Goal: Task Accomplishment & Management: Complete application form

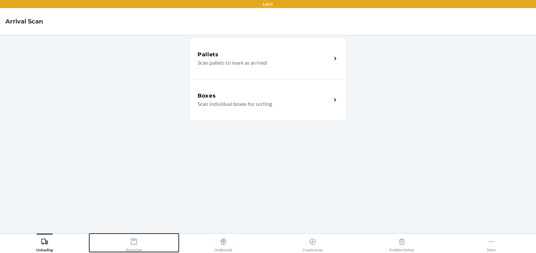
drag, startPoint x: 133, startPoint y: 241, endPoint x: 158, endPoint y: 234, distance: 25.7
click at [133, 241] on icon at bounding box center [134, 242] width 6 height 6
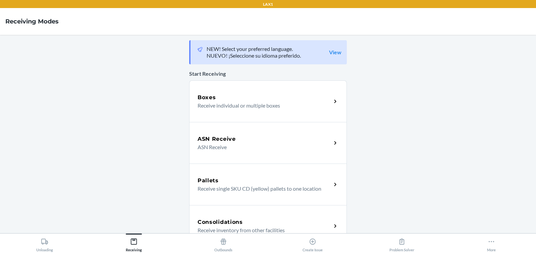
click at [266, 103] on p "Receive individual or multiple boxes" at bounding box center [262, 106] width 128 height 8
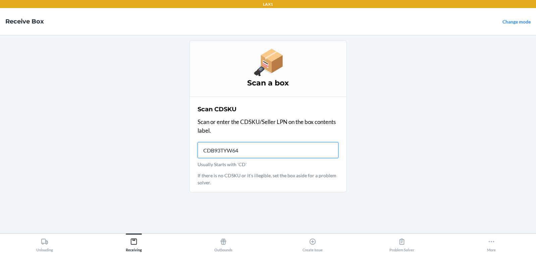
type input "CDB93TYW64W"
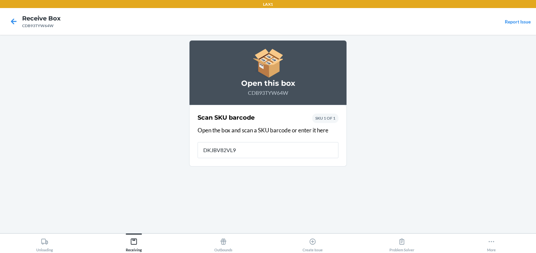
type input "DKJBV82VL9F"
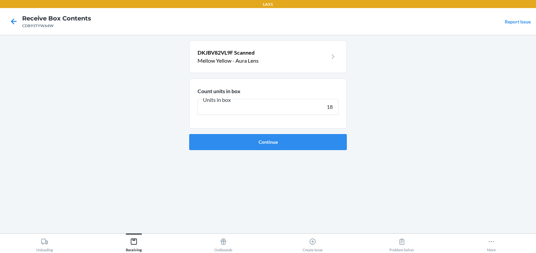
type input "180"
click button "Continue" at bounding box center [268, 142] width 158 height 16
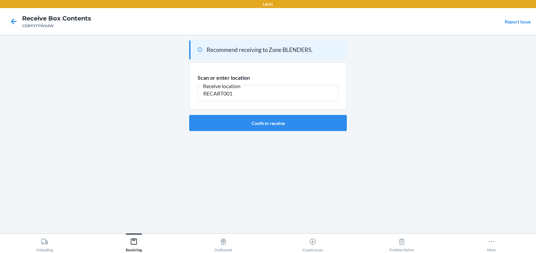
type input "RECART001"
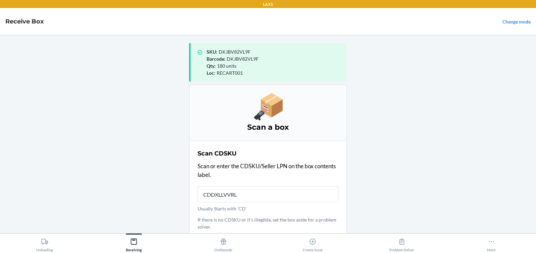
type input "CDDXLLVVRLB"
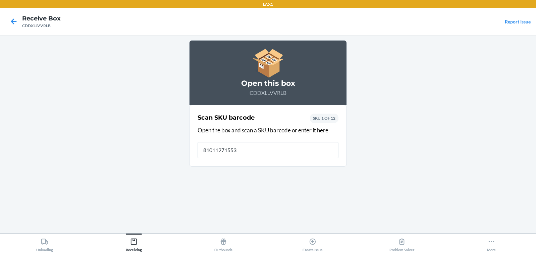
type input "810112715538"
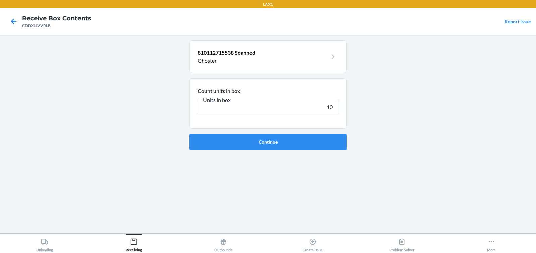
type input "10"
click at [189, 134] on button "Continue" at bounding box center [268, 142] width 158 height 16
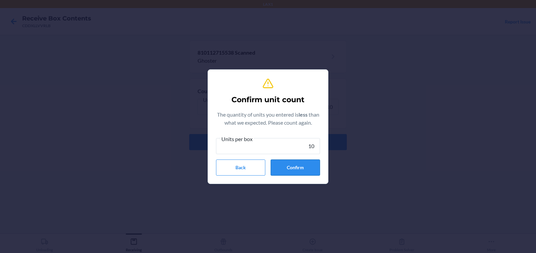
type input "10"
click at [304, 171] on button "Confirm" at bounding box center [295, 168] width 49 height 16
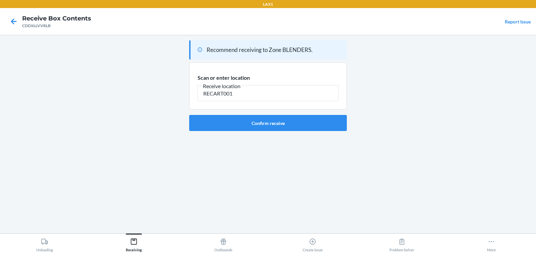
type input "RECART001"
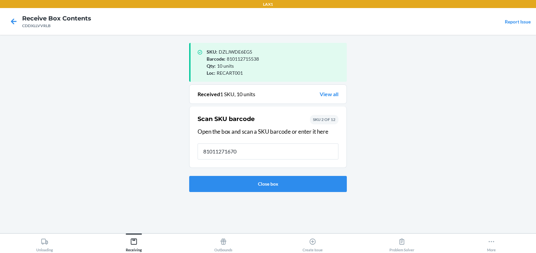
type input "810112716702"
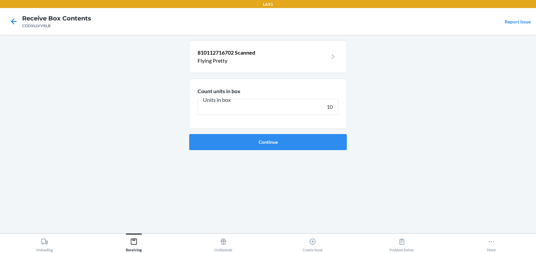
type input "10"
click at [189, 134] on button "Continue" at bounding box center [268, 142] width 158 height 16
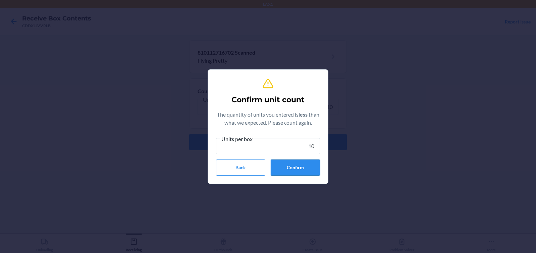
type input "10"
click at [293, 166] on button "Confirm" at bounding box center [295, 168] width 49 height 16
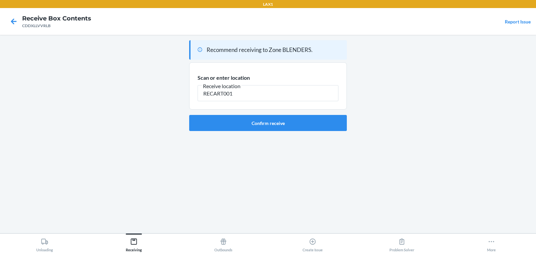
type input "RECART001"
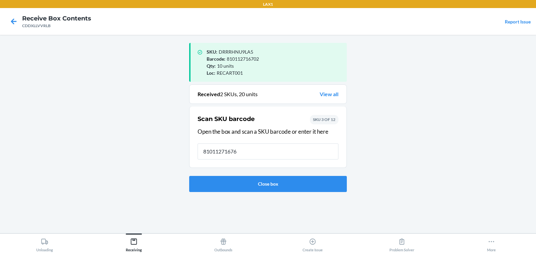
type input "810112716764"
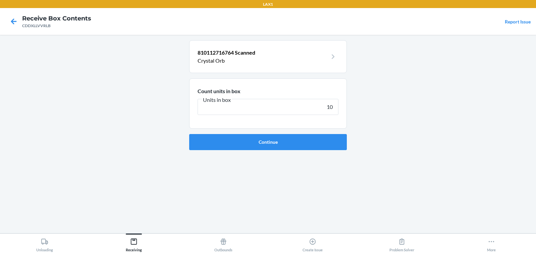
type input "10"
click at [189, 134] on button "Continue" at bounding box center [268, 142] width 158 height 16
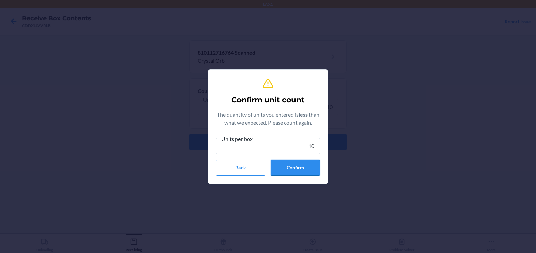
type input "10"
click at [299, 170] on button "Confirm" at bounding box center [295, 168] width 49 height 16
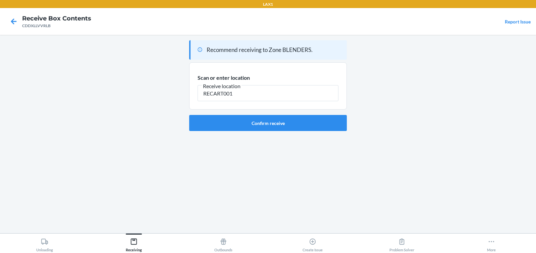
type input "RECART001"
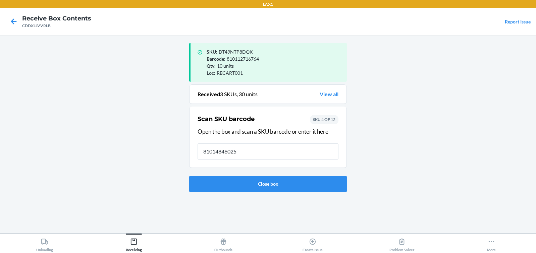
type input "810148460259"
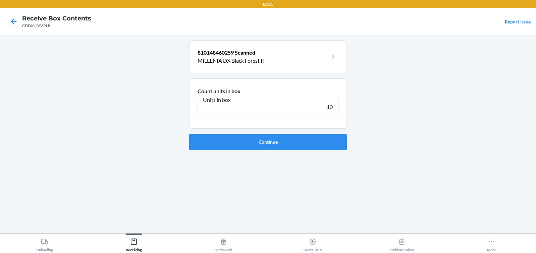
type input "10"
click at [189, 134] on button "Continue" at bounding box center [268, 142] width 158 height 16
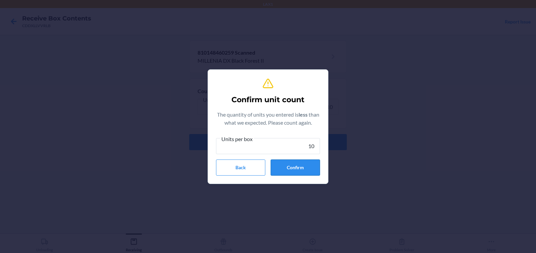
type input "10"
click at [288, 166] on button "Confirm" at bounding box center [295, 168] width 49 height 16
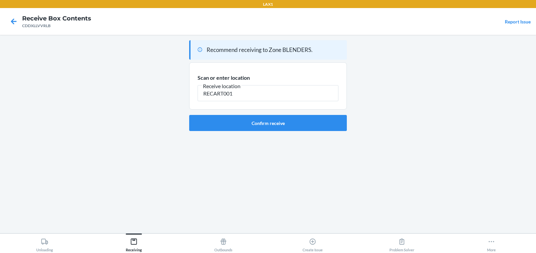
type input "RECART001"
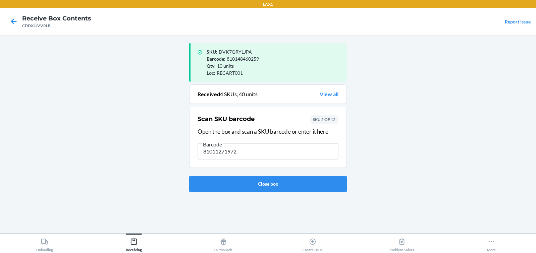
type input "810112719727"
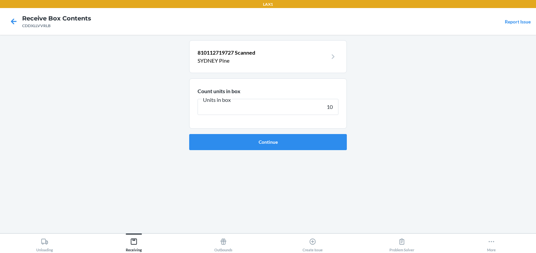
type input "10"
click at [189, 134] on button "Continue" at bounding box center [268, 142] width 158 height 16
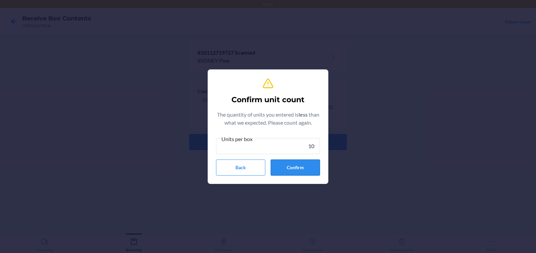
type input "10"
click at [293, 170] on button "Confirm" at bounding box center [295, 168] width 49 height 16
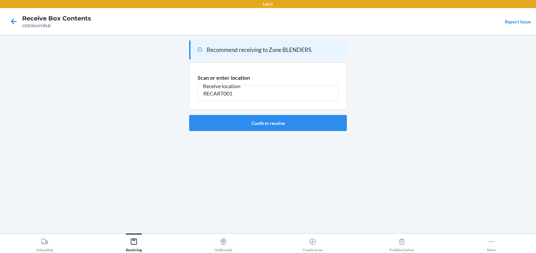
type input "RECART001"
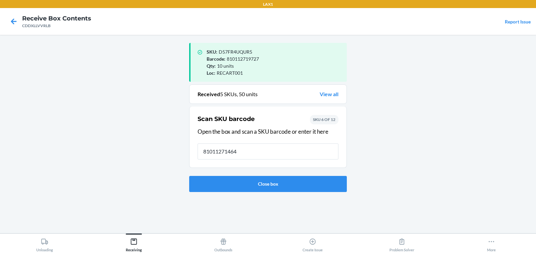
type input "810112714647"
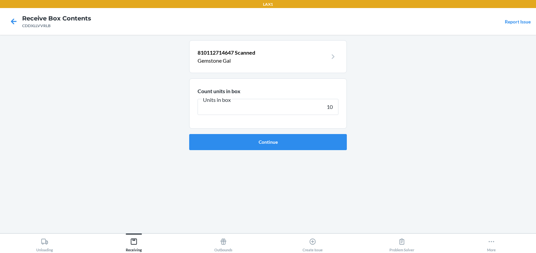
type input "10"
click at [189, 134] on button "Continue" at bounding box center [268, 142] width 158 height 16
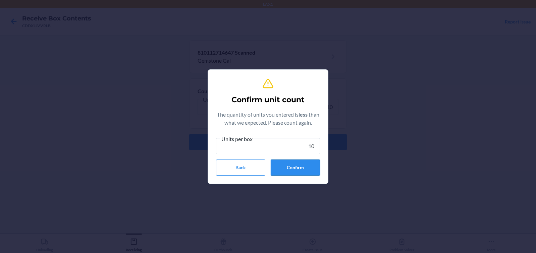
type input "10"
click at [303, 164] on button "Confirm" at bounding box center [295, 168] width 49 height 16
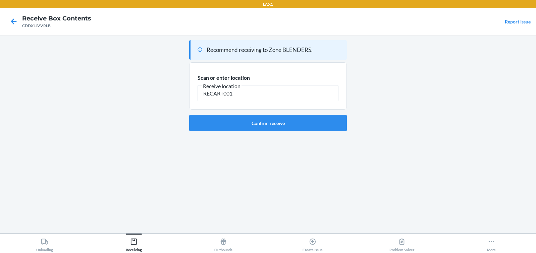
type input "RECART001"
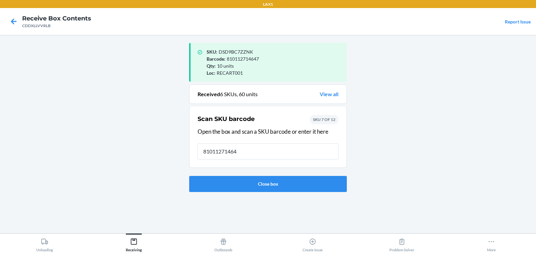
type input "810112714647"
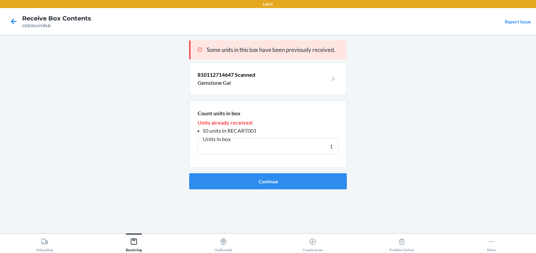
type input "10"
click button "Continue" at bounding box center [268, 181] width 158 height 16
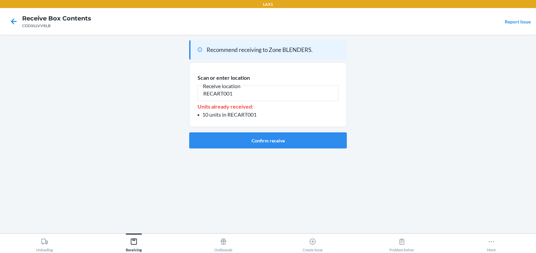
type input "RECART001"
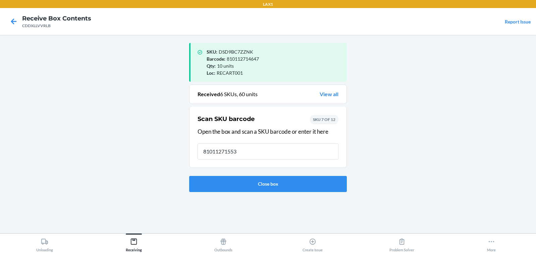
type input "810112715538"
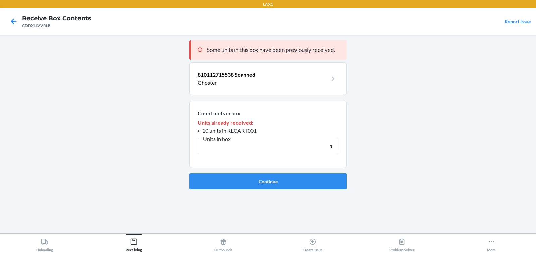
type input "10"
click button "Continue" at bounding box center [268, 181] width 158 height 16
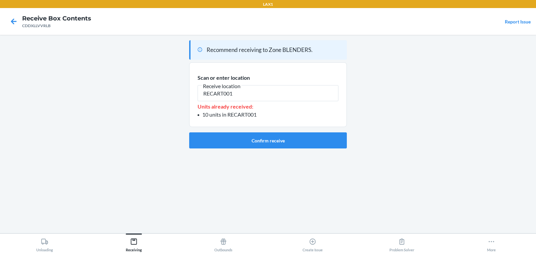
type input "RECART001"
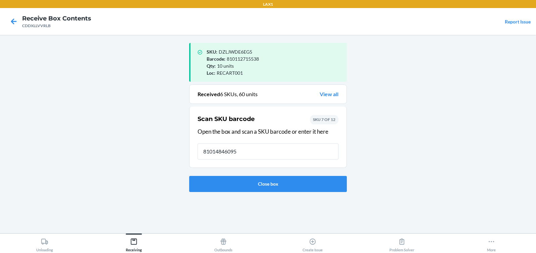
type input "810148460952"
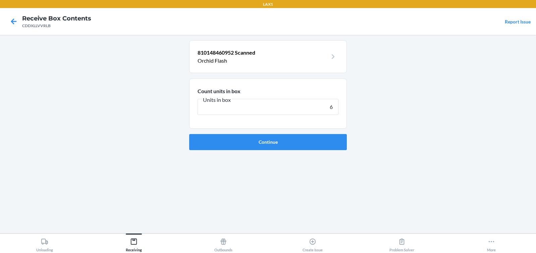
type input "6"
click at [189, 134] on button "Continue" at bounding box center [268, 142] width 158 height 16
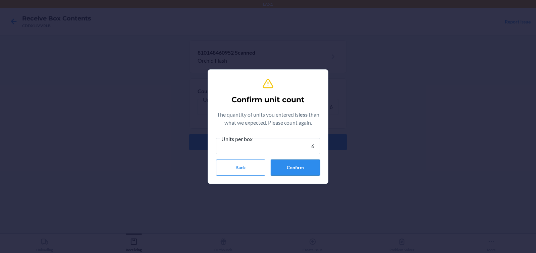
type input "6"
click at [305, 171] on button "Confirm" at bounding box center [295, 168] width 49 height 16
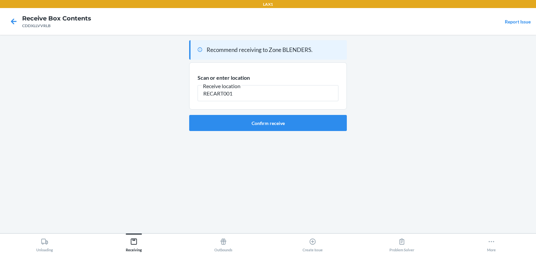
type input "RECART001"
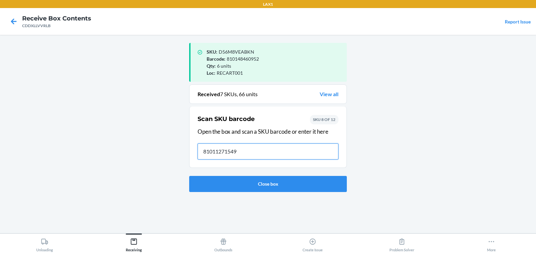
type input "810112715491"
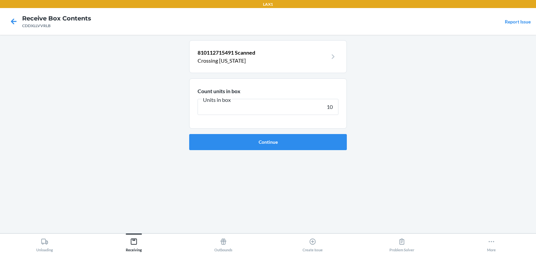
type input "10"
click at [189, 134] on button "Continue" at bounding box center [268, 142] width 158 height 16
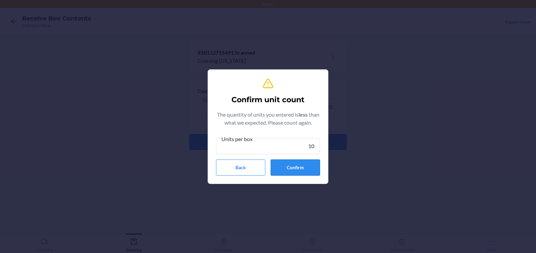
type input "10"
click at [311, 170] on button "Confirm" at bounding box center [295, 168] width 49 height 16
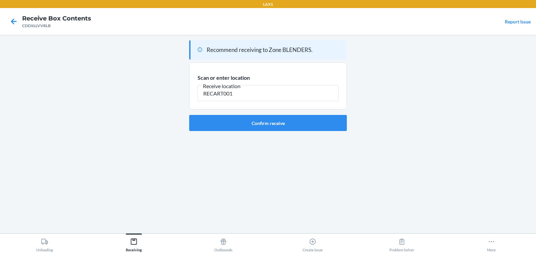
type input "RECART001"
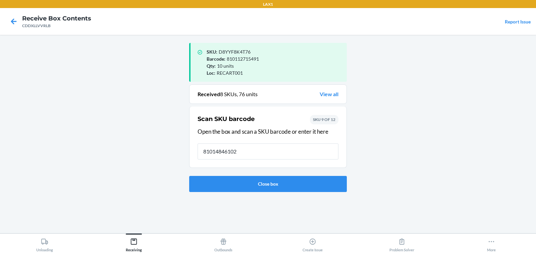
type input "810148461027"
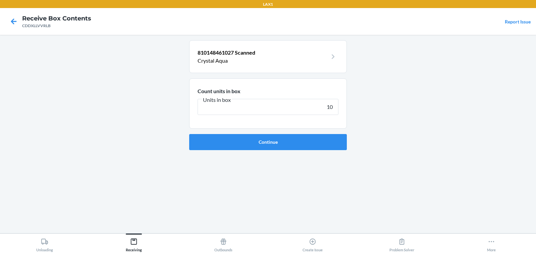
type input "10"
click at [189, 134] on button "Continue" at bounding box center [268, 142] width 158 height 16
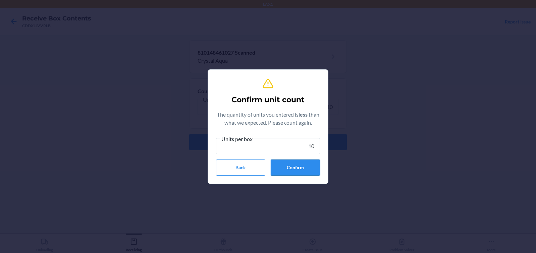
type input "10"
click at [299, 169] on button "Confirm" at bounding box center [295, 168] width 49 height 16
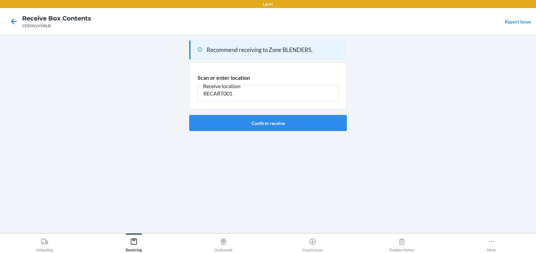
type input "RECART001"
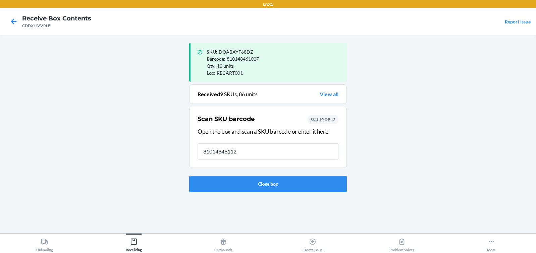
type input "810148461126"
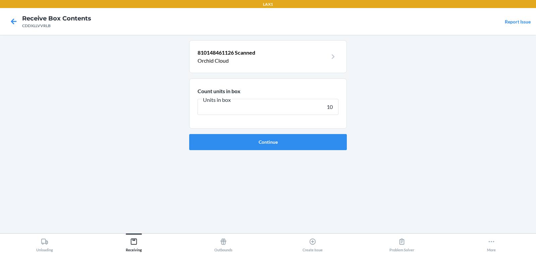
type input "10"
click at [189, 134] on button "Continue" at bounding box center [268, 142] width 158 height 16
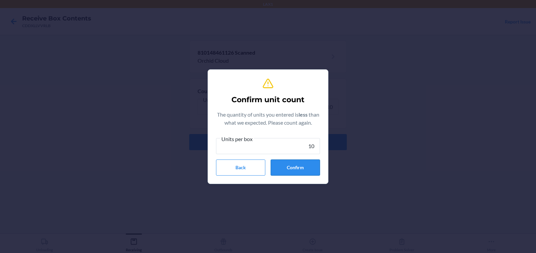
type input "10"
click at [303, 169] on button "Confirm" at bounding box center [295, 168] width 49 height 16
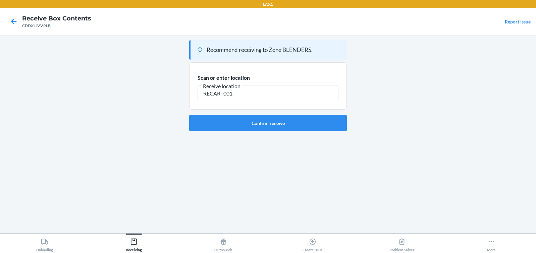
type input "RECART001"
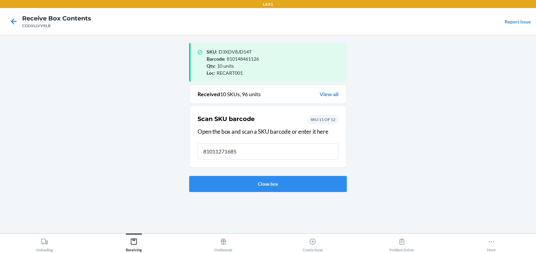
type input "810112716856"
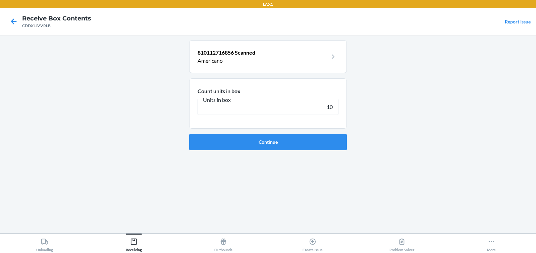
type input "10"
click at [189, 134] on button "Continue" at bounding box center [268, 142] width 158 height 16
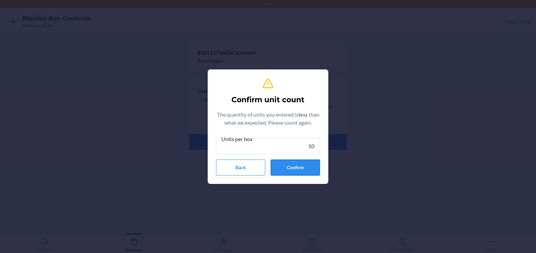
type input "10"
click at [299, 169] on button "Confirm" at bounding box center [295, 168] width 49 height 16
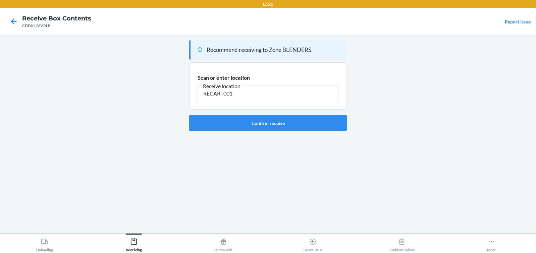
type input "RECART001"
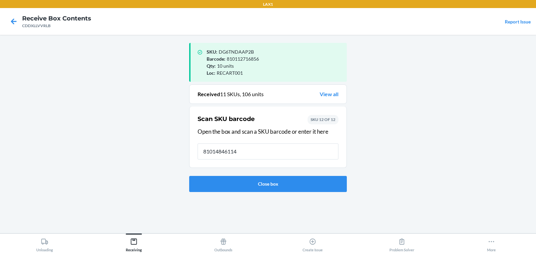
type input "810148461140"
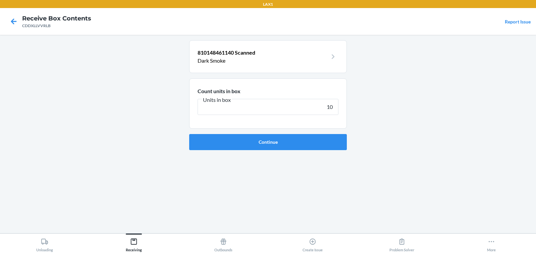
type input "10"
click at [189, 134] on button "Continue" at bounding box center [268, 142] width 158 height 16
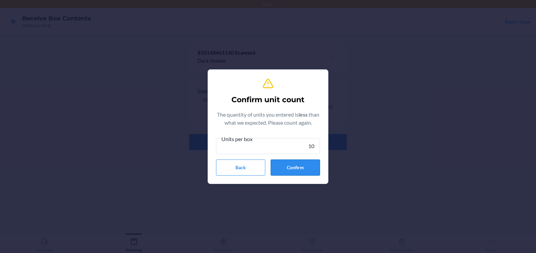
type input "10"
click at [313, 169] on button "Confirm" at bounding box center [295, 168] width 49 height 16
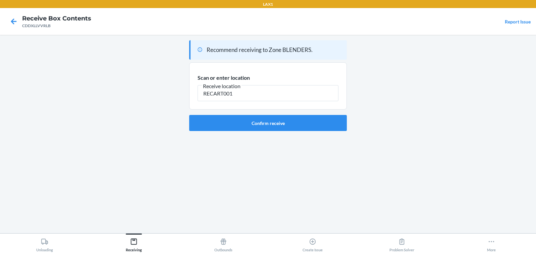
type input "RECART001"
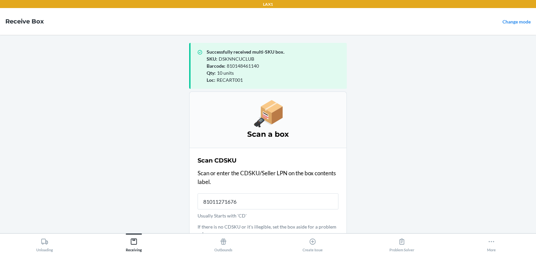
type input "810112716764"
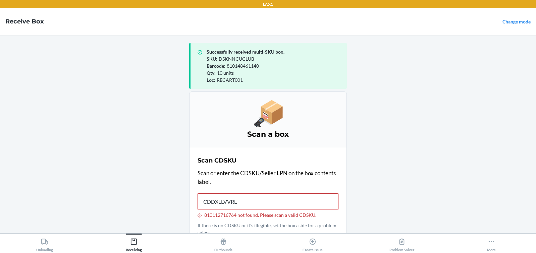
type input "CDDXLLVVRLB"
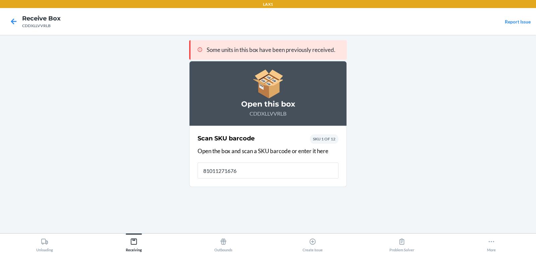
type input "810112716764"
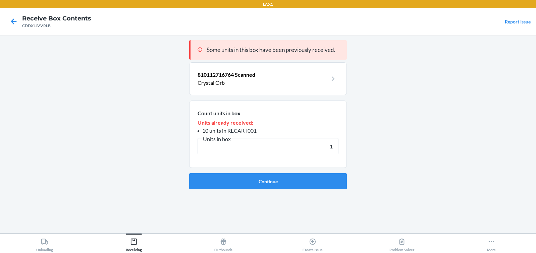
type input "10"
click button "Continue" at bounding box center [268, 181] width 158 height 16
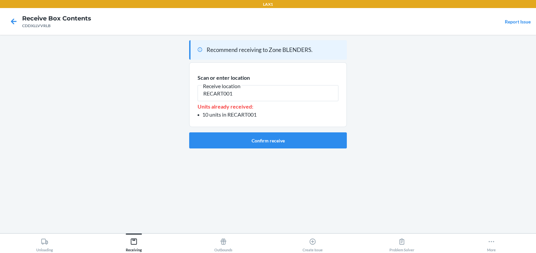
type input "RECART001"
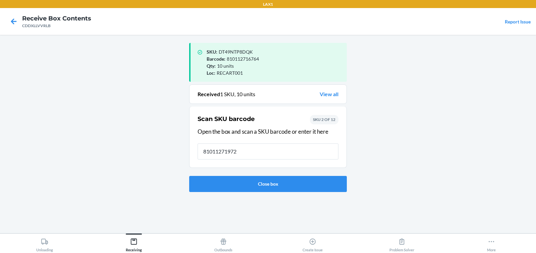
type input "810112719727"
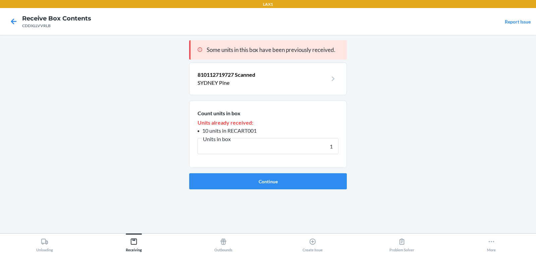
type input "10"
click button "Continue" at bounding box center [268, 181] width 158 height 16
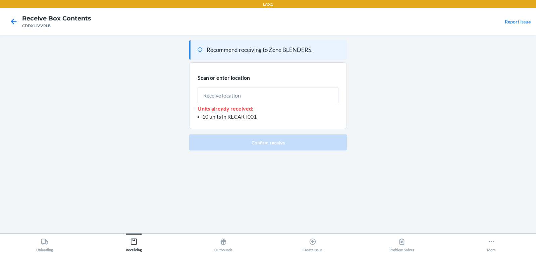
drag, startPoint x: 362, startPoint y: 136, endPoint x: 331, endPoint y: 259, distance: 127.1
click at [331, 253] on html "LAX1 Receive Box Contents CDDXLLVVRLB Report Issue Recommend receiving to Zone …" at bounding box center [268, 126] width 536 height 253
type input "RECART001"
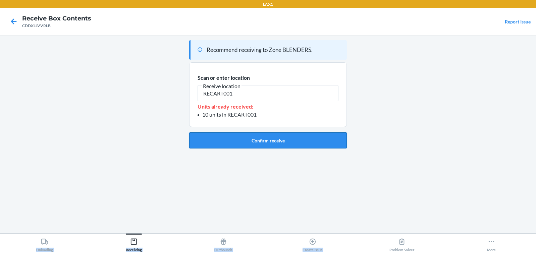
click at [280, 141] on button "Confirm receive" at bounding box center [268, 140] width 158 height 16
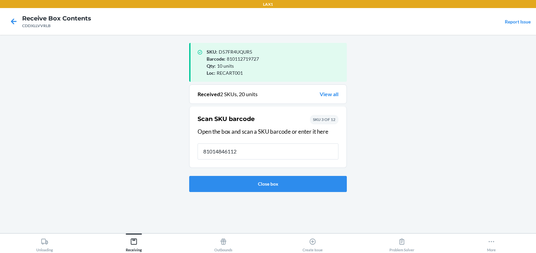
type input "810148461126"
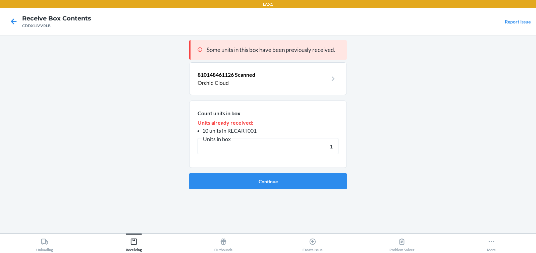
type input "10"
click button "Continue" at bounding box center [268, 181] width 158 height 16
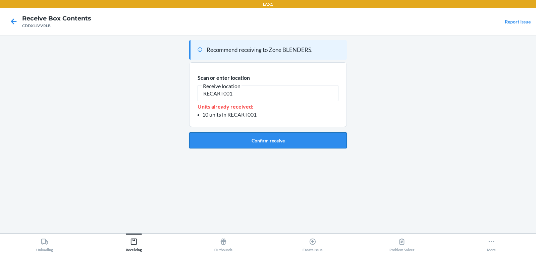
type input "RECART001"
click at [303, 141] on button "Confirm receive" at bounding box center [268, 140] width 158 height 16
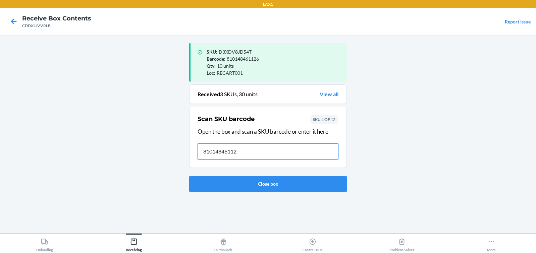
type input "810148461126"
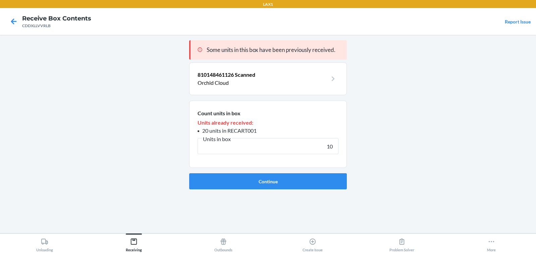
type input "10"
click at [189, 173] on button "Continue" at bounding box center [268, 181] width 158 height 16
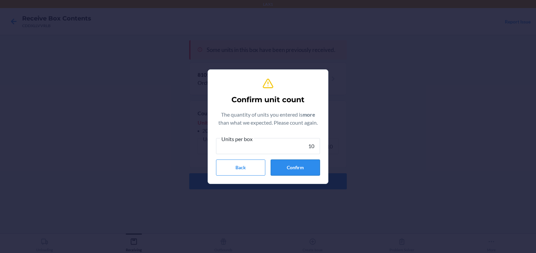
type input "10"
click at [299, 168] on button "Confirm" at bounding box center [295, 168] width 49 height 16
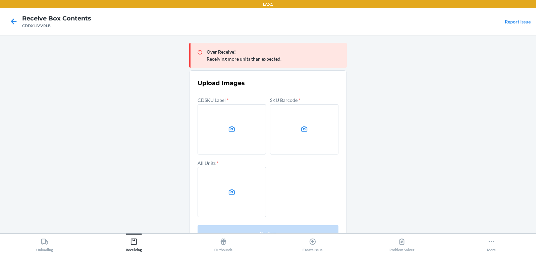
click at [441, 139] on main "Over Receive! Receiving more units than expected. Upload Images CDSKU Label * S…" at bounding box center [268, 134] width 536 height 199
click at [246, 138] on label at bounding box center [232, 129] width 68 height 50
click at [0, 0] on input "file" at bounding box center [0, 0] width 0 height 0
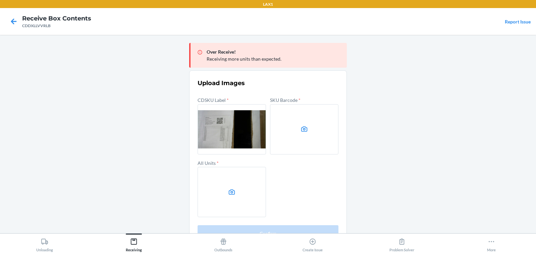
click at [322, 136] on label at bounding box center [304, 129] width 68 height 50
click at [0, 0] on input "file" at bounding box center [0, 0] width 0 height 0
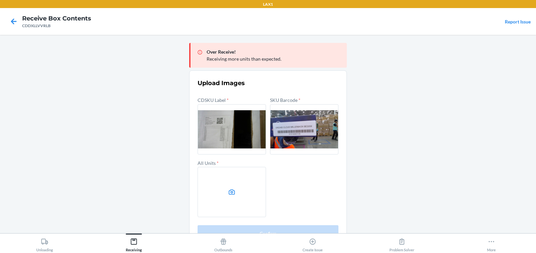
click at [254, 189] on label at bounding box center [232, 192] width 68 height 50
click at [0, 0] on input "file" at bounding box center [0, 0] width 0 height 0
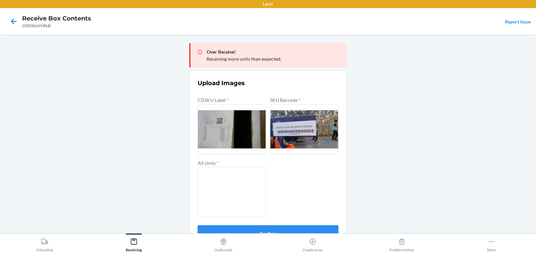
scroll to position [16, 0]
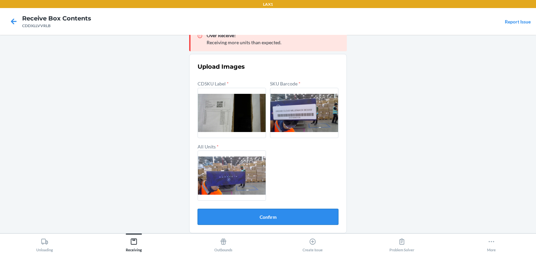
click at [294, 217] on button "Confirm" at bounding box center [268, 217] width 141 height 16
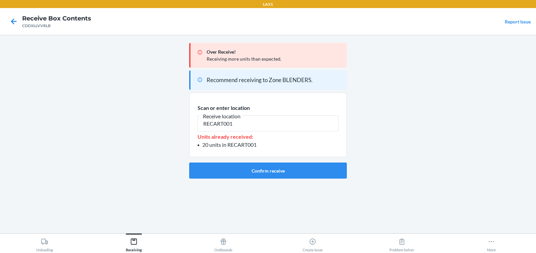
type input "RECART001"
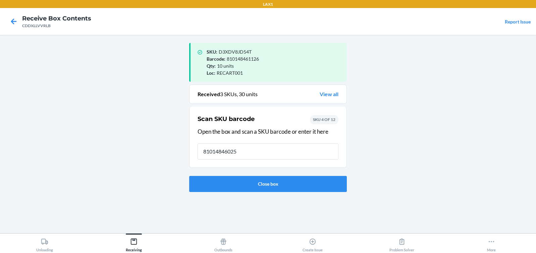
type input "810148460259"
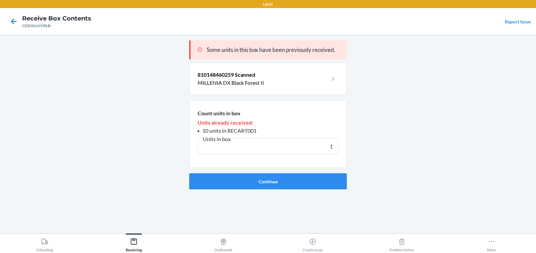
type input "10"
click button "Continue" at bounding box center [268, 181] width 158 height 16
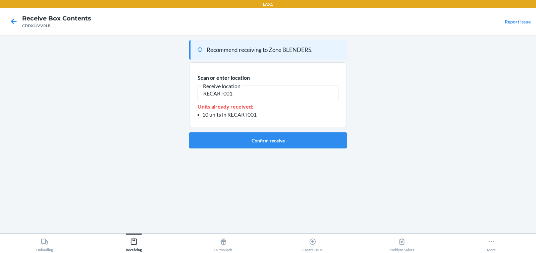
type input "RECART001"
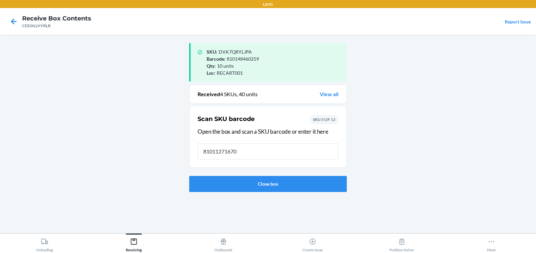
type input "810112716702"
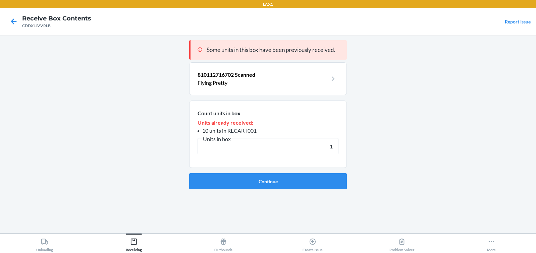
type input "10"
click button "Continue" at bounding box center [268, 181] width 158 height 16
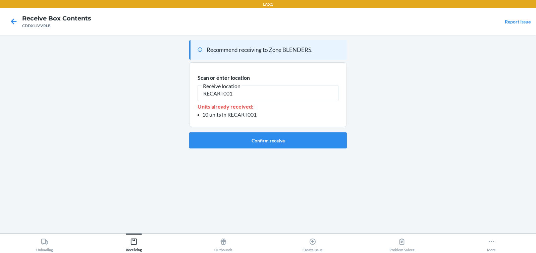
type input "RECART001"
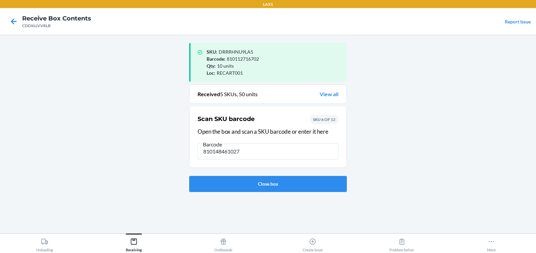
type input "810148461027"
click at [15, 22] on icon at bounding box center [14, 21] width 6 height 6
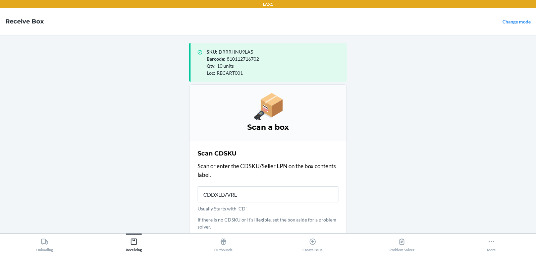
type input "CDDXLLVVRLB"
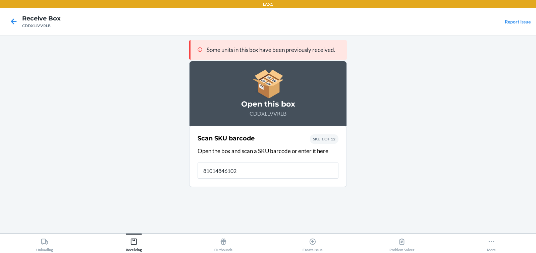
type input "810148461027"
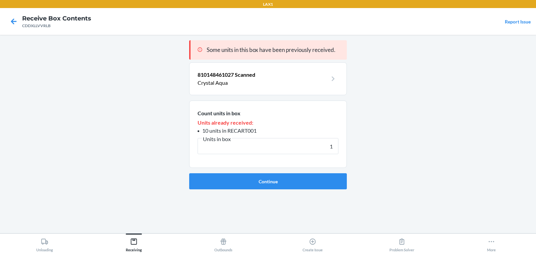
type input "10"
click button "Continue" at bounding box center [268, 181] width 158 height 16
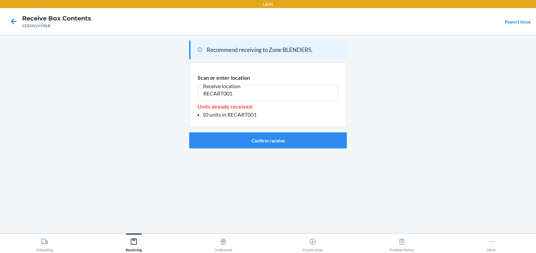
type input "RECART001"
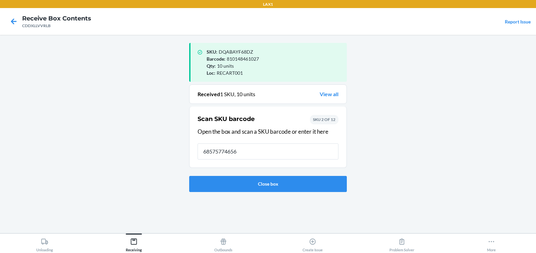
type input "685757746564"
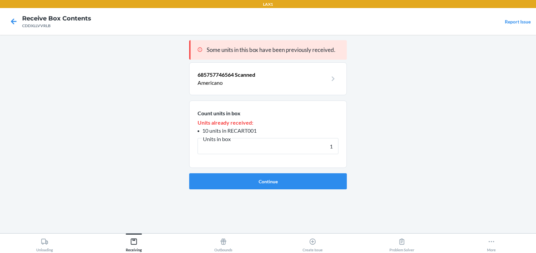
type input "10"
click button "Continue" at bounding box center [268, 181] width 158 height 16
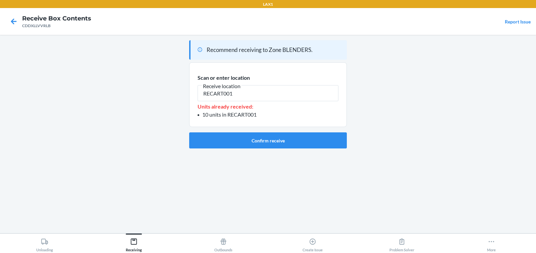
type input "RECART001"
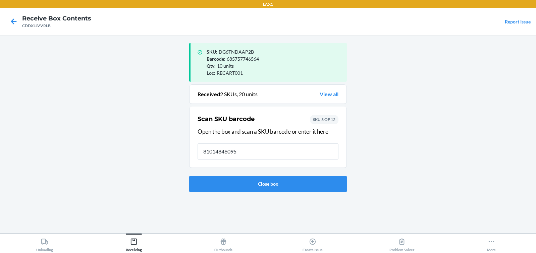
type input "810148460952"
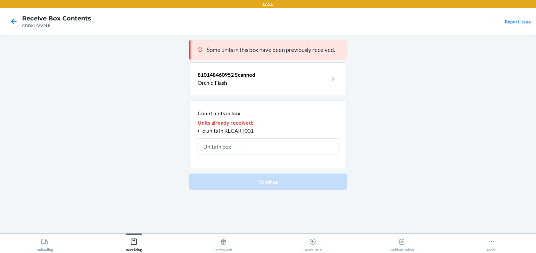
type input "6"
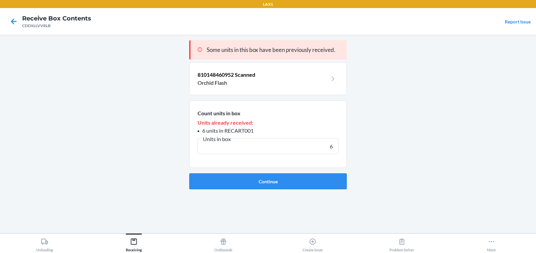
click button "Continue" at bounding box center [268, 181] width 158 height 16
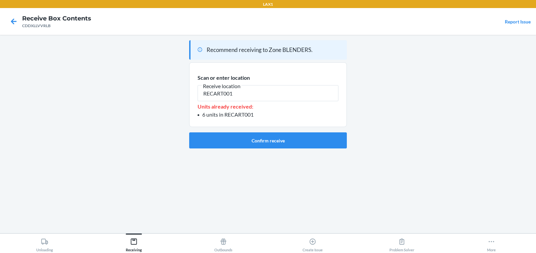
type input "RECART001"
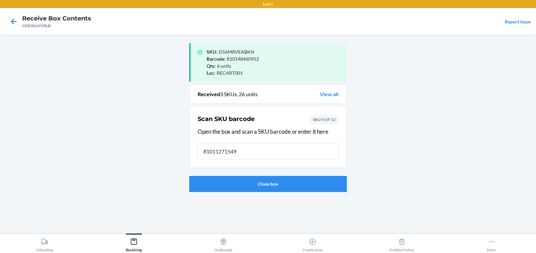
type input "810112715491"
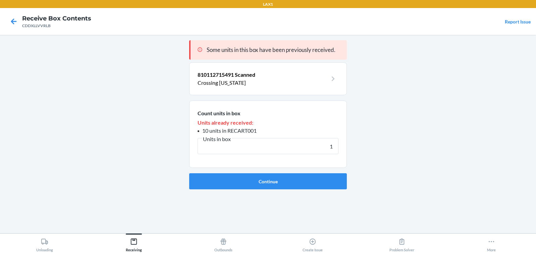
type input "10"
click button "Continue" at bounding box center [268, 181] width 158 height 16
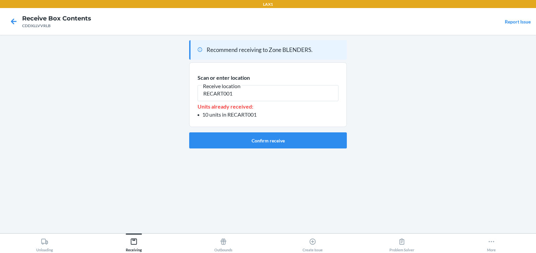
type input "RECART001"
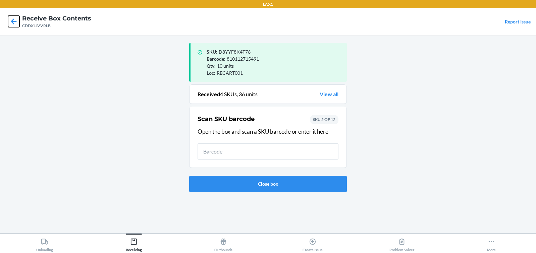
click at [13, 21] on icon at bounding box center [13, 21] width 11 height 11
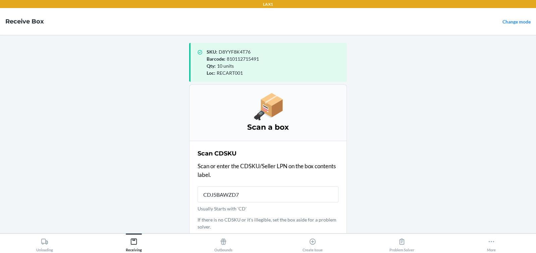
type input "CDJ5BAWZD7A"
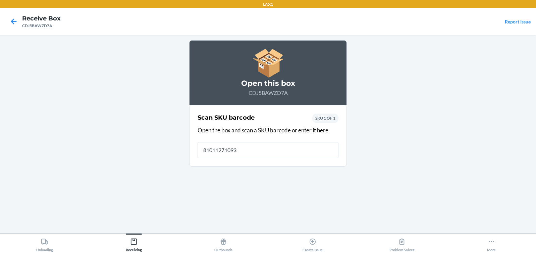
type input "810112710939"
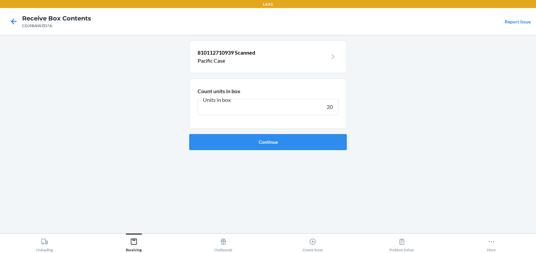
type input "200"
click button "Continue" at bounding box center [268, 142] width 158 height 16
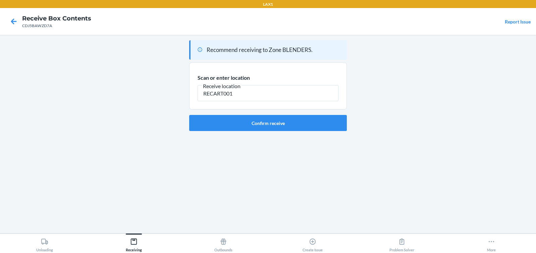
type input "RECART001"
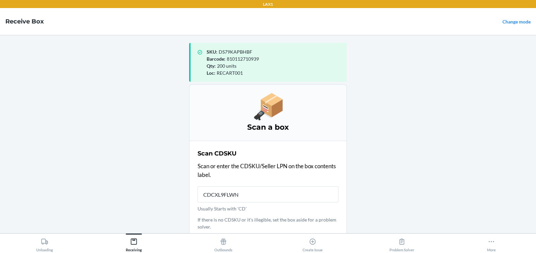
type input "CDCXL9FLWNW"
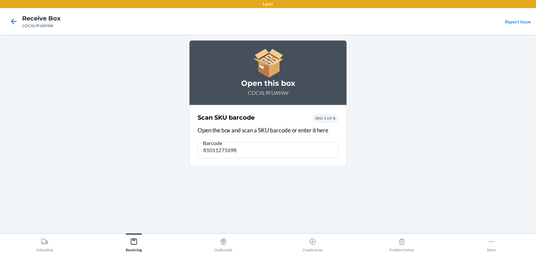
type input "810112716986"
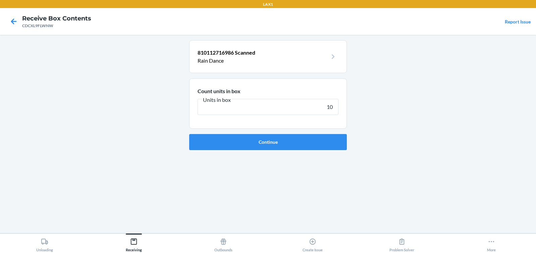
type input "10"
click at [189, 134] on button "Continue" at bounding box center [268, 142] width 158 height 16
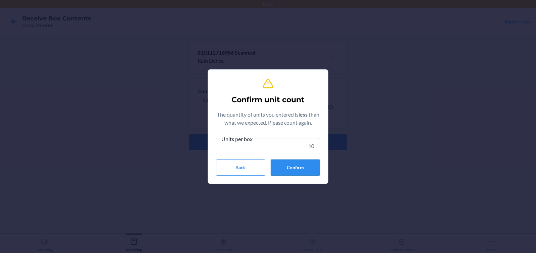
type input "10"
click at [306, 167] on button "Confirm" at bounding box center [295, 168] width 49 height 16
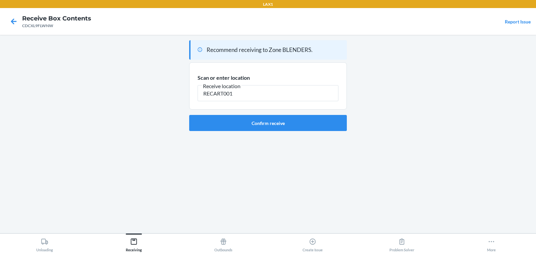
type input "RECART001"
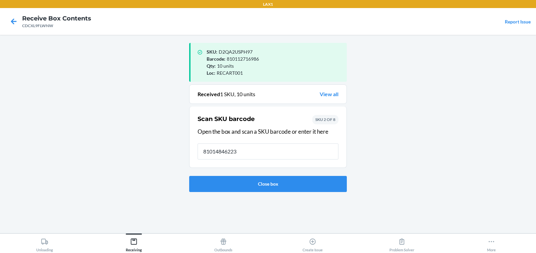
type input "810148462239"
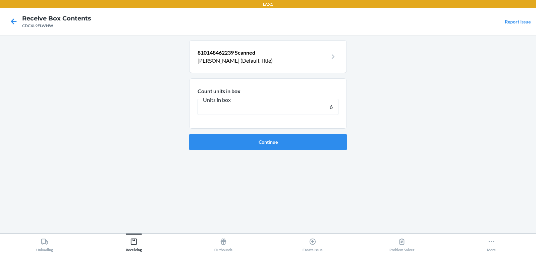
type input "6"
click at [189, 134] on button "Continue" at bounding box center [268, 142] width 158 height 16
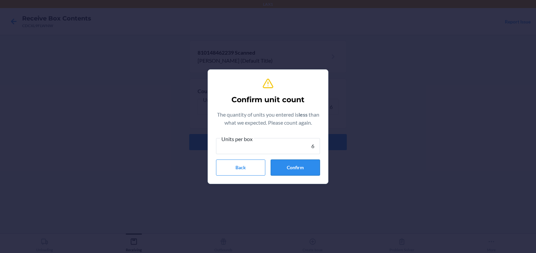
type input "6"
click at [299, 169] on button "Confirm" at bounding box center [295, 168] width 49 height 16
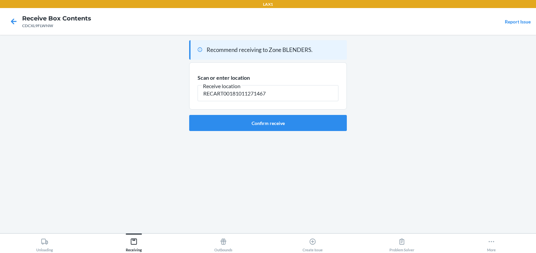
type input "RECART001810112714678"
drag, startPoint x: 276, startPoint y: 100, endPoint x: 138, endPoint y: 99, distance: 138.2
click at [139, 99] on main "Recommend receiving to Zone BLENDERS. Scan or enter location Receive location R…" at bounding box center [268, 134] width 536 height 199
type input "RECART001"
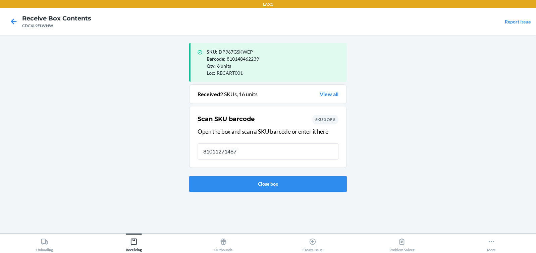
type input "810112714678"
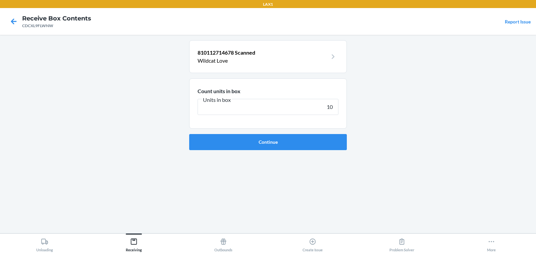
type input "10"
click at [189, 134] on button "Continue" at bounding box center [268, 142] width 158 height 16
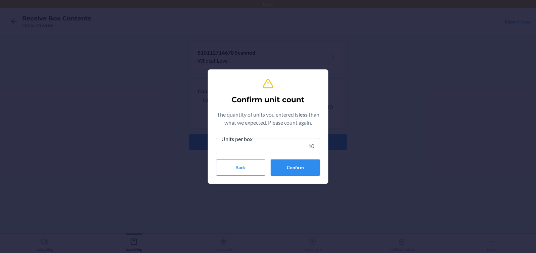
type input "10"
click at [305, 171] on button "Confirm" at bounding box center [295, 168] width 49 height 16
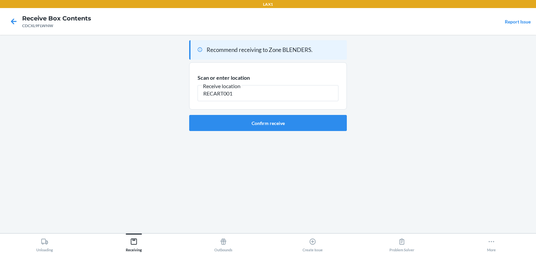
type input "RECART001"
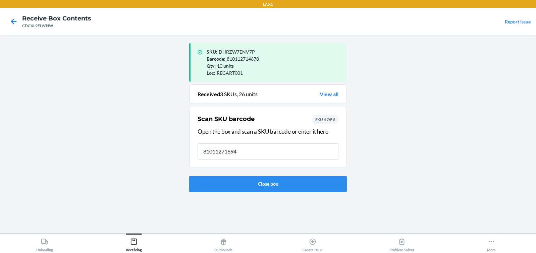
type input "810112716948"
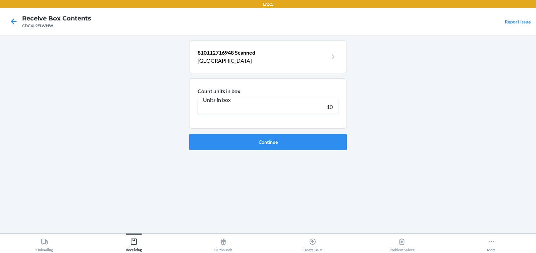
type input "10"
click at [189, 134] on button "Continue" at bounding box center [268, 142] width 158 height 16
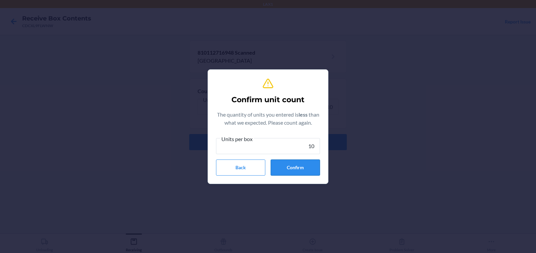
type input "10"
click at [297, 169] on button "Confirm" at bounding box center [295, 168] width 49 height 16
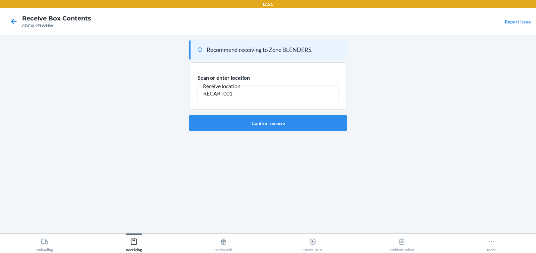
type input "RECART001"
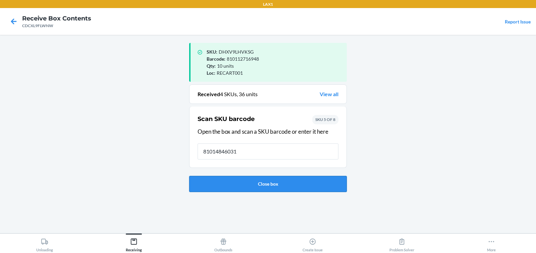
type input "810148460310"
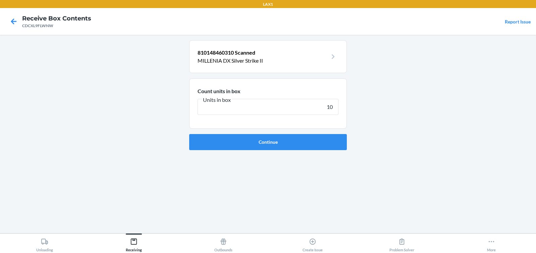
type input "10"
click at [189, 134] on button "Continue" at bounding box center [268, 142] width 158 height 16
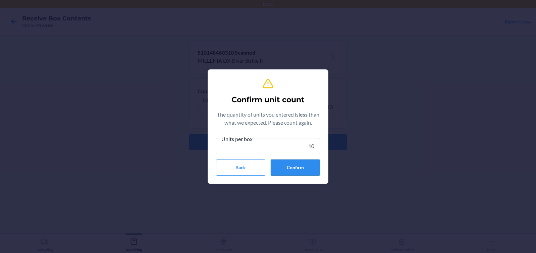
type input "10"
click at [301, 169] on button "Confirm" at bounding box center [295, 168] width 49 height 16
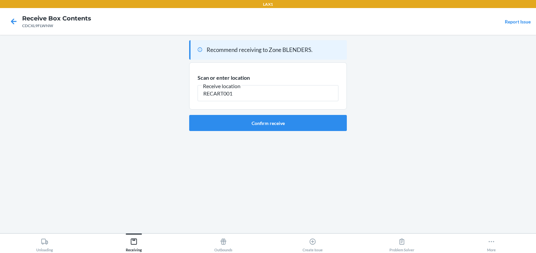
type input "RECART001"
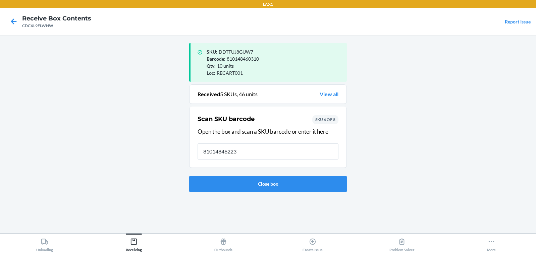
type input "810148462239"
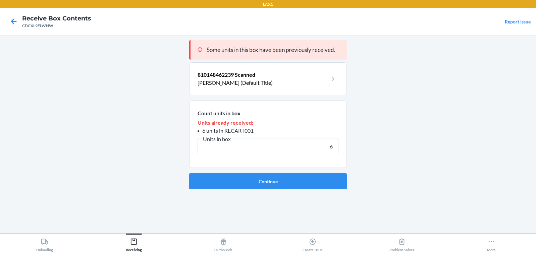
type input "6"
click at [189, 173] on button "Continue" at bounding box center [268, 181] width 158 height 16
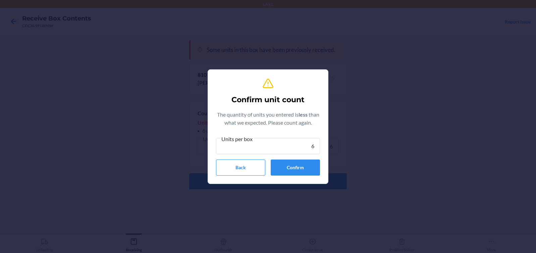
type input "6"
click at [300, 169] on button "Confirm" at bounding box center [295, 168] width 49 height 16
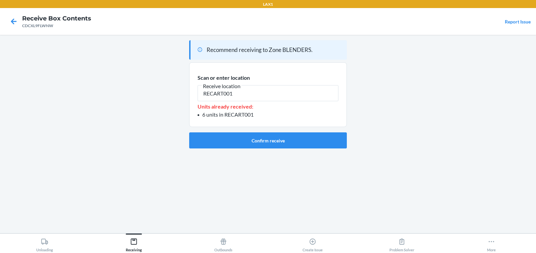
type input "RECART001"
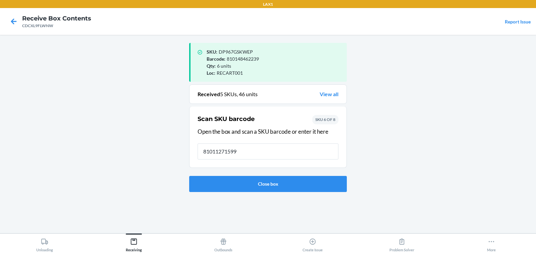
type input "810112715996"
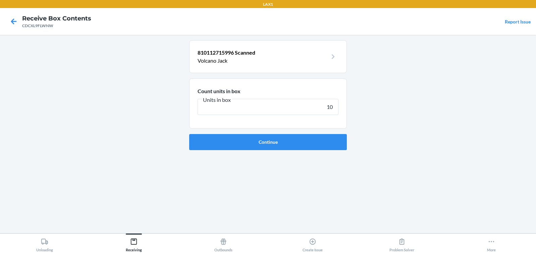
type input "10"
click at [189, 134] on button "Continue" at bounding box center [268, 142] width 158 height 16
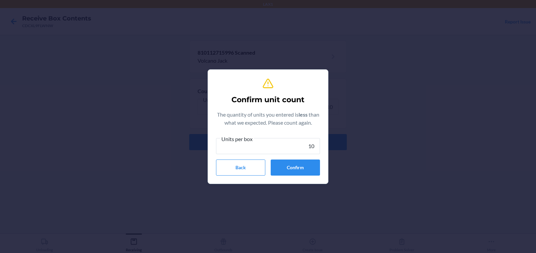
type input "10"
click at [298, 169] on button "Confirm" at bounding box center [295, 168] width 49 height 16
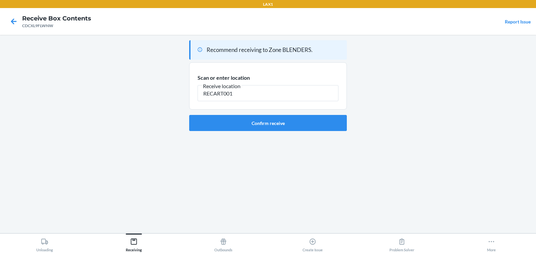
type input "RECART001"
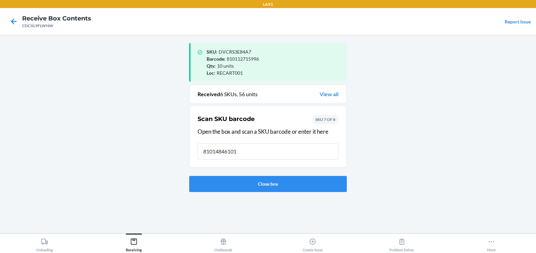
type input "810148461010"
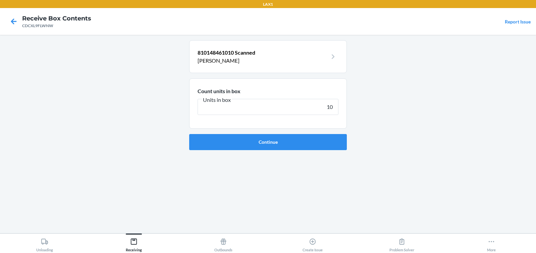
type input "10"
click at [189, 134] on button "Continue" at bounding box center [268, 142] width 158 height 16
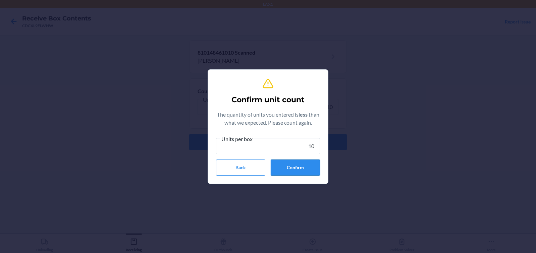
type input "10"
click at [294, 170] on button "Confirm" at bounding box center [295, 168] width 49 height 16
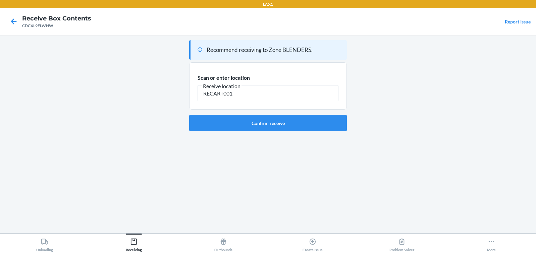
type input "RECART001"
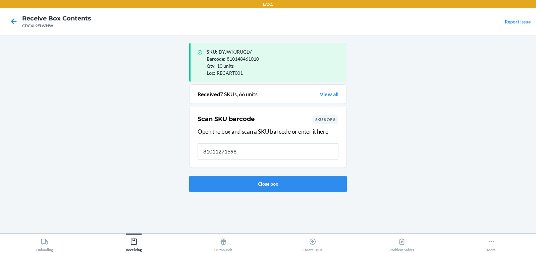
type input "810112716986"
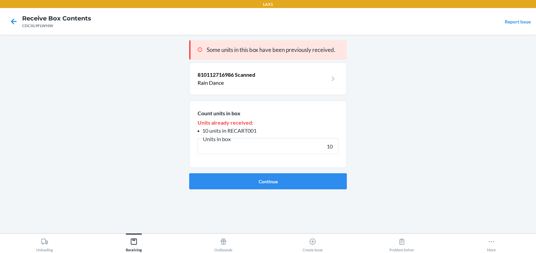
type input "10"
click at [189, 173] on button "Continue" at bounding box center [268, 181] width 158 height 16
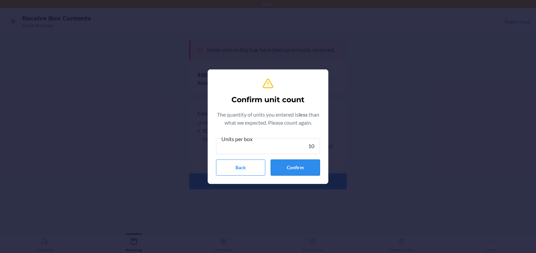
type input "10"
click at [314, 171] on button "Confirm" at bounding box center [295, 168] width 49 height 16
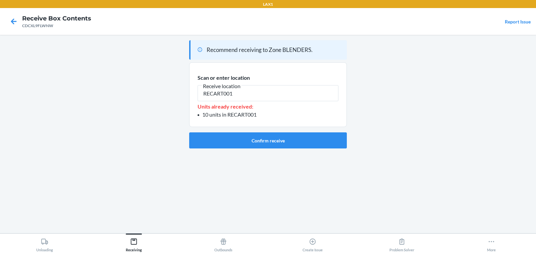
type input "RECART001"
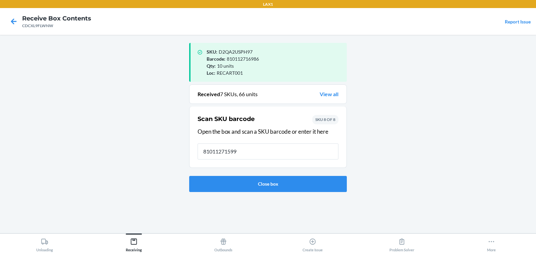
type input "810112715996"
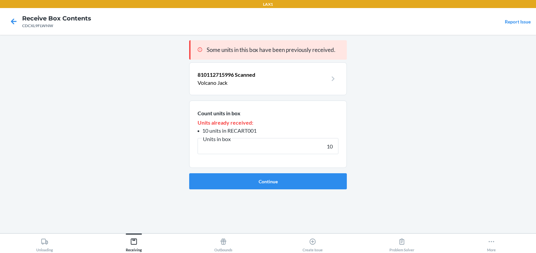
type input "10"
click at [189, 173] on button "Continue" at bounding box center [268, 181] width 158 height 16
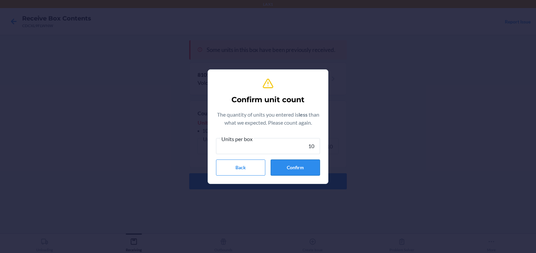
type input "10"
click at [310, 167] on button "Confirm" at bounding box center [295, 168] width 49 height 16
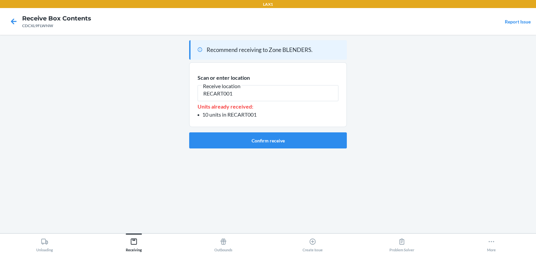
type input "RECART001"
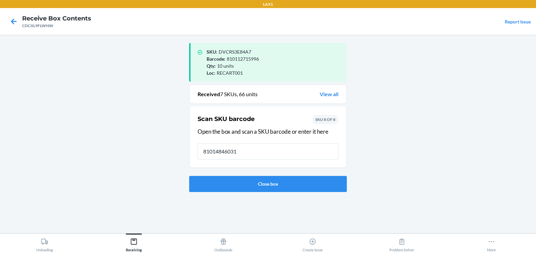
type input "810148460310"
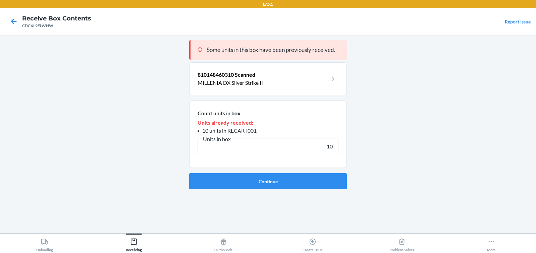
type input "10"
click at [189, 173] on button "Continue" at bounding box center [268, 181] width 158 height 16
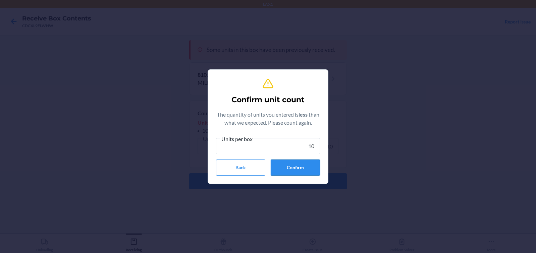
type input "10"
click at [291, 168] on button "Confirm" at bounding box center [295, 168] width 49 height 16
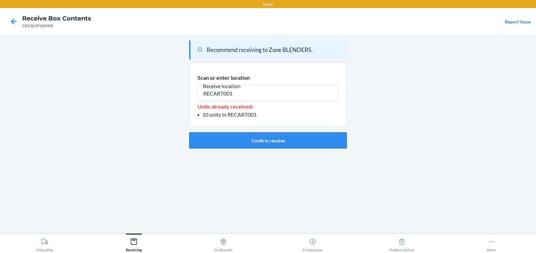
type input "RECART001"
click at [288, 143] on button "Confirm receive" at bounding box center [268, 140] width 158 height 16
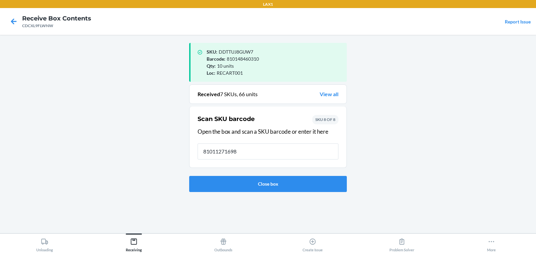
type input "810112716986"
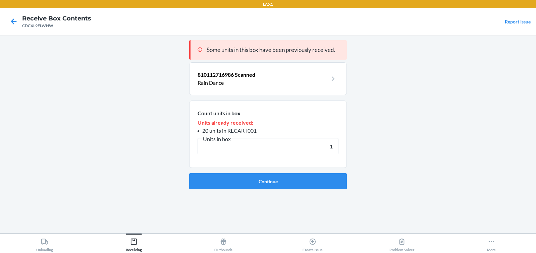
type input "10"
click button "Continue" at bounding box center [268, 181] width 158 height 16
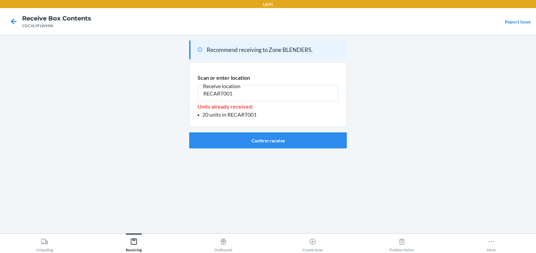
type input "RECART001"
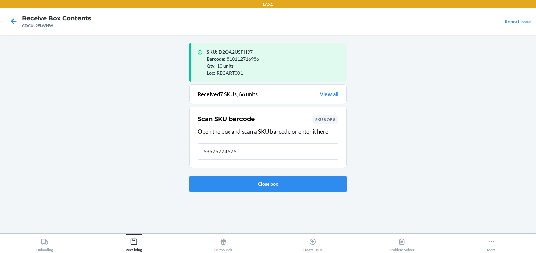
type input "685757746762"
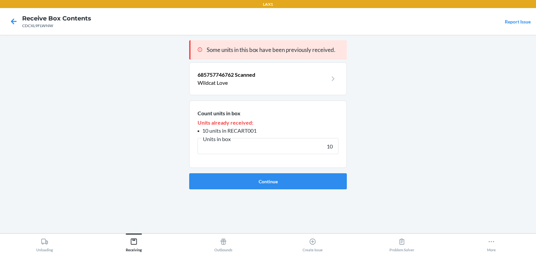
type input "10"
click at [189, 173] on button "Continue" at bounding box center [268, 181] width 158 height 16
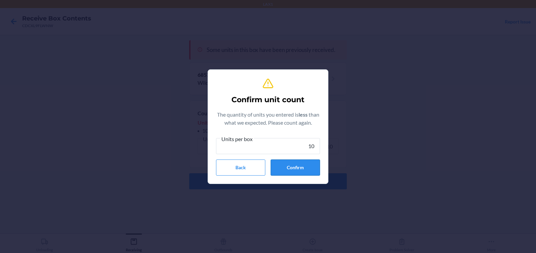
type input "10"
click at [298, 168] on button "Confirm" at bounding box center [295, 168] width 49 height 16
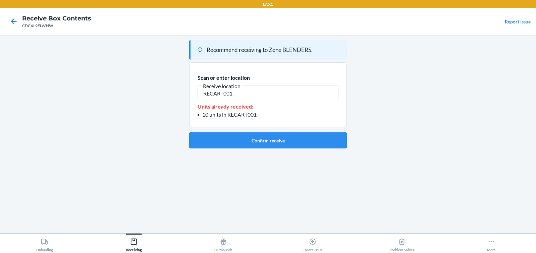
type input "RECART001"
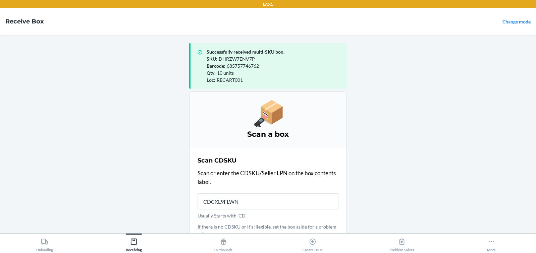
type input "CDCXL9FLWNW"
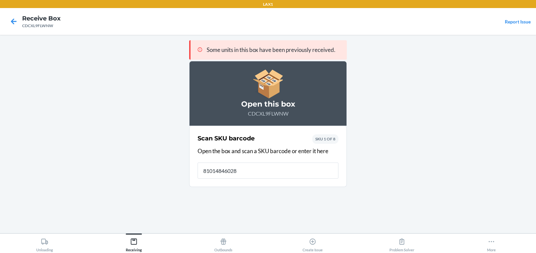
type input "810148460280"
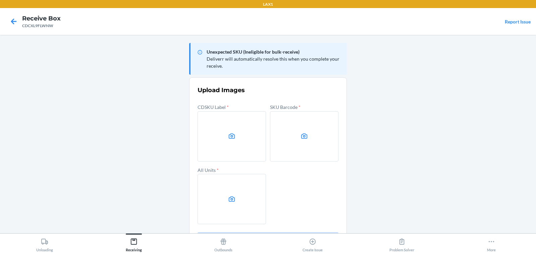
click at [410, 144] on main "Unexpected SKU (Ineligible for bulk-receive) Deliverr will automatically resolv…" at bounding box center [268, 134] width 536 height 199
click at [237, 145] on label at bounding box center [232, 136] width 68 height 50
click at [0, 0] on input "file" at bounding box center [0, 0] width 0 height 0
click at [309, 138] on label at bounding box center [304, 136] width 68 height 50
click at [0, 0] on input "file" at bounding box center [0, 0] width 0 height 0
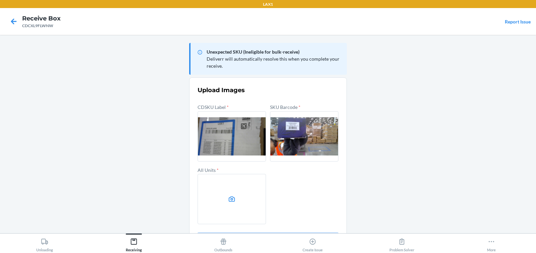
click at [246, 193] on label at bounding box center [232, 199] width 68 height 50
click at [0, 0] on input "file" at bounding box center [0, 0] width 0 height 0
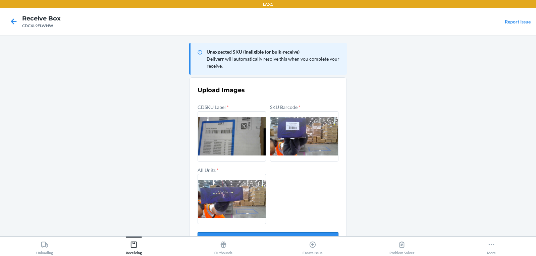
click at [289, 233] on button "Confirm" at bounding box center [268, 240] width 141 height 16
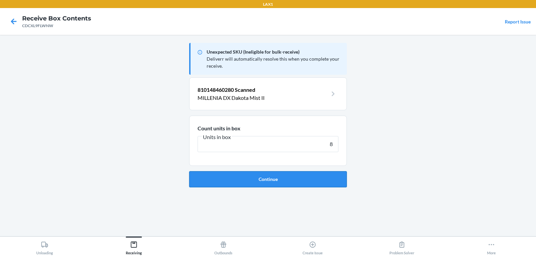
type input "8"
click at [296, 182] on button "Continue" at bounding box center [268, 179] width 158 height 16
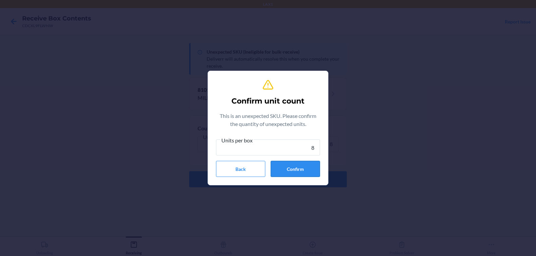
type input "8"
click at [303, 169] on button "Confirm" at bounding box center [295, 169] width 49 height 16
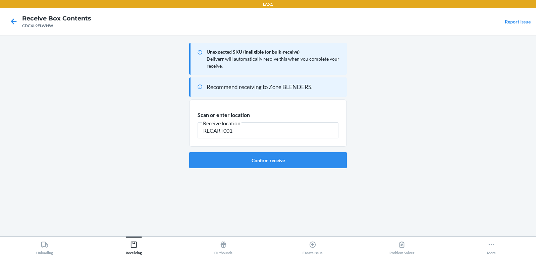
type input "RECART001"
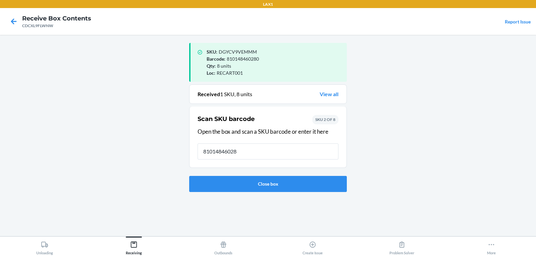
type input "810148460280"
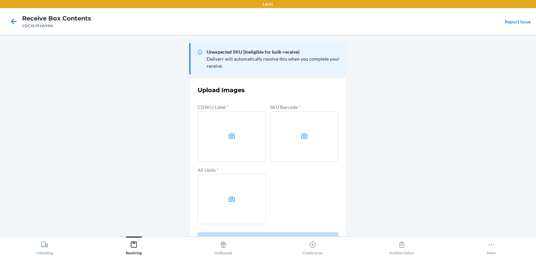
click at [388, 128] on main "Unexpected SKU (Ineligible for bulk-receive) Deliverr will automatically resolv…" at bounding box center [268, 136] width 536 height 202
click at [246, 145] on label at bounding box center [232, 136] width 68 height 50
click at [0, 0] on input "file" at bounding box center [0, 0] width 0 height 0
click at [319, 141] on label at bounding box center [304, 136] width 68 height 50
click at [0, 0] on input "file" at bounding box center [0, 0] width 0 height 0
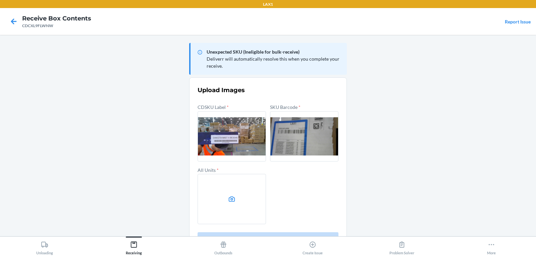
click at [243, 200] on label at bounding box center [232, 199] width 68 height 50
click at [0, 0] on input "file" at bounding box center [0, 0] width 0 height 0
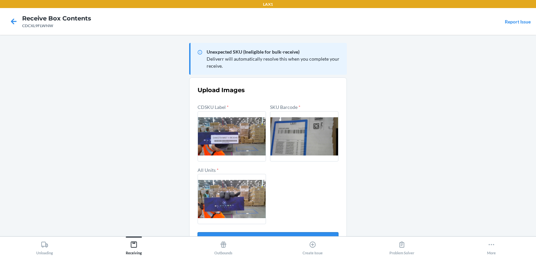
click at [301, 235] on button "Confirm" at bounding box center [268, 240] width 141 height 16
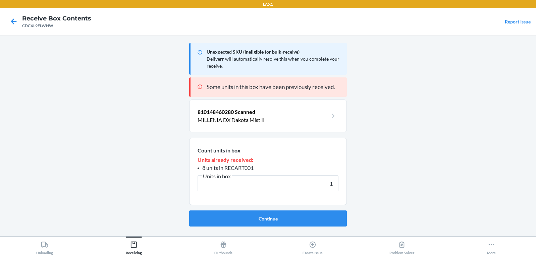
type input "1"
click at [189, 211] on button "Continue" at bounding box center [268, 219] width 158 height 16
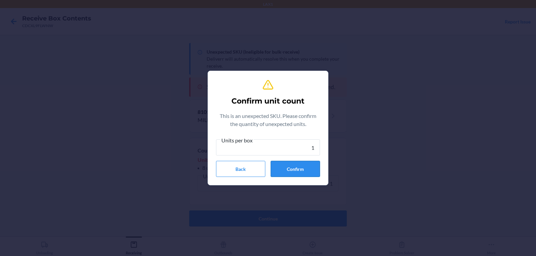
type input "1"
click at [302, 170] on button "Confirm" at bounding box center [295, 169] width 49 height 16
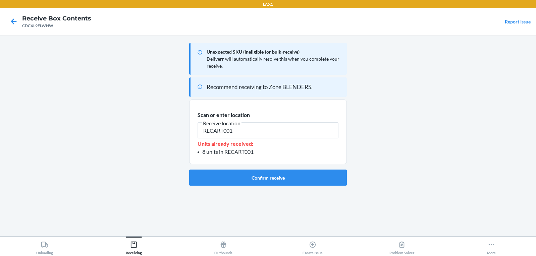
type input "RECART001"
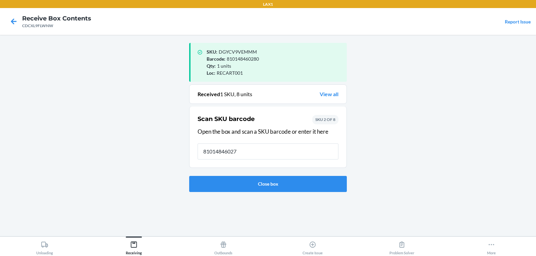
type input "810148460273"
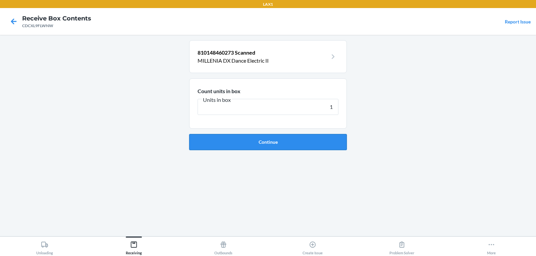
type input "1"
click at [298, 144] on button "Continue" at bounding box center [268, 142] width 158 height 16
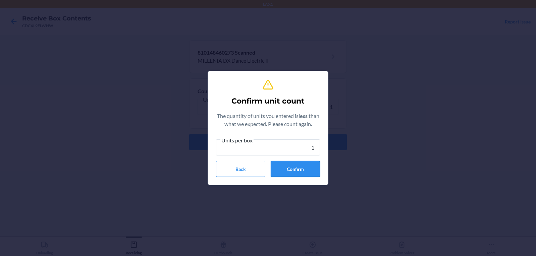
type input "1"
click at [300, 172] on button "Confirm" at bounding box center [295, 169] width 49 height 16
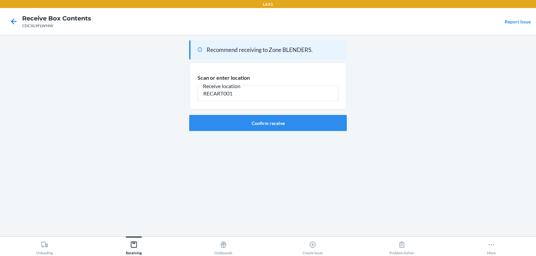
type input "RECART001"
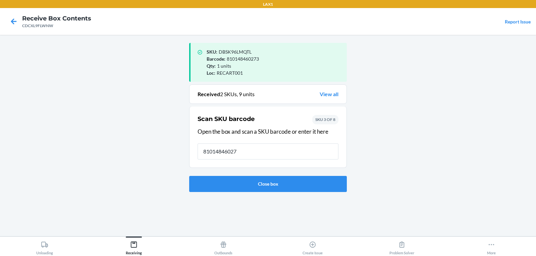
type input "810148460273"
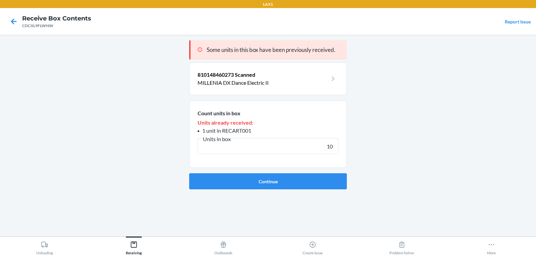
type input "10"
click at [189, 173] on button "Continue" at bounding box center [268, 181] width 158 height 16
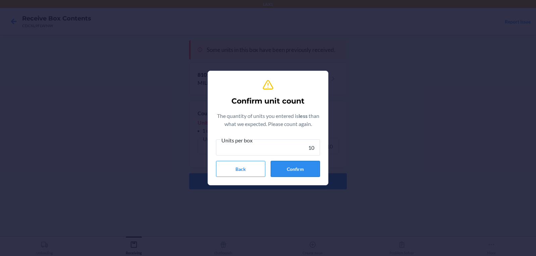
type input "10"
click at [303, 168] on button "Confirm" at bounding box center [295, 169] width 49 height 16
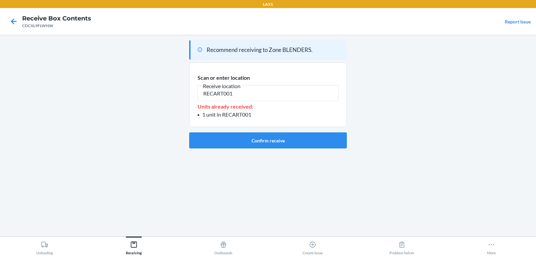
type input "RECART001"
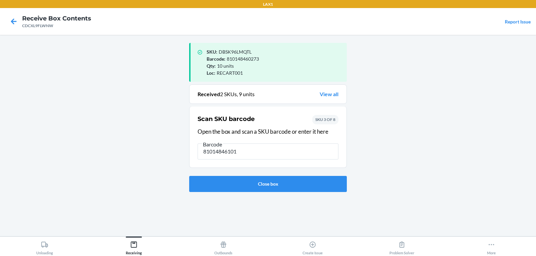
type input "810148461010"
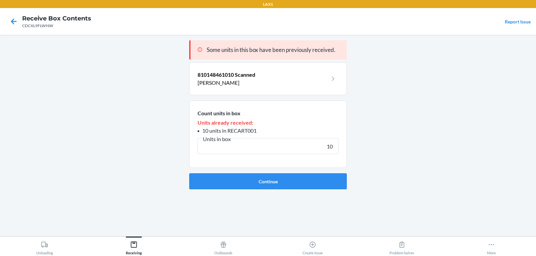
type input "10"
click at [189, 173] on button "Continue" at bounding box center [268, 181] width 158 height 16
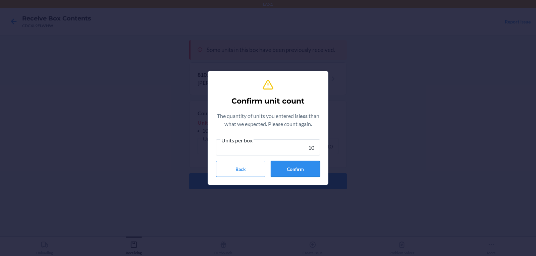
type input "10"
click at [302, 169] on button "Confirm" at bounding box center [295, 169] width 49 height 16
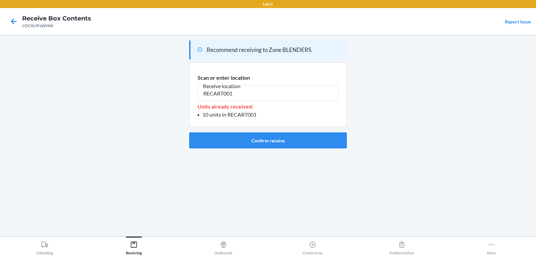
type input "RECART001"
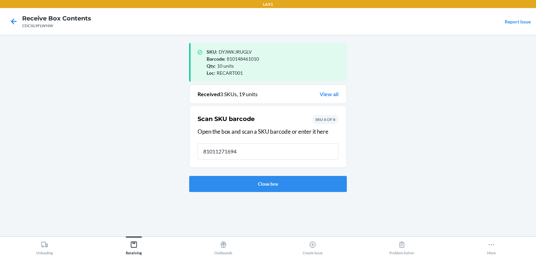
type input "810112716948"
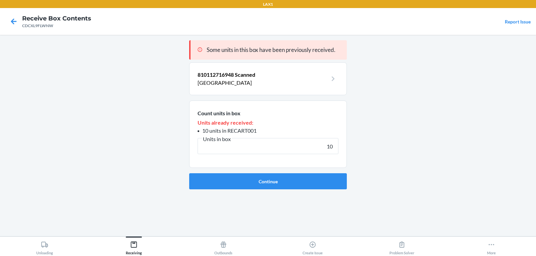
type input "10"
click at [189, 173] on button "Continue" at bounding box center [268, 181] width 158 height 16
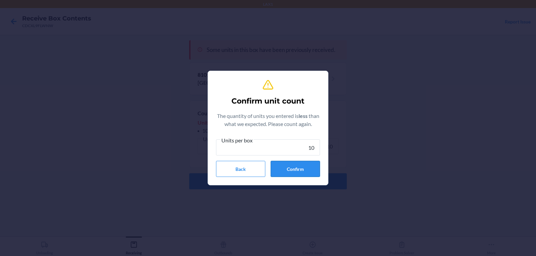
type input "10"
click at [300, 168] on button "Confirm" at bounding box center [295, 169] width 49 height 16
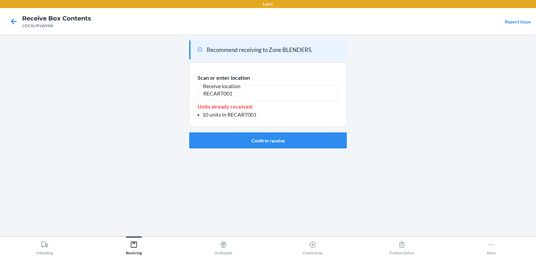
type input "RECART001"
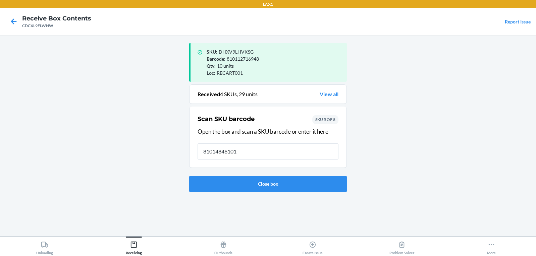
type input "810148461010"
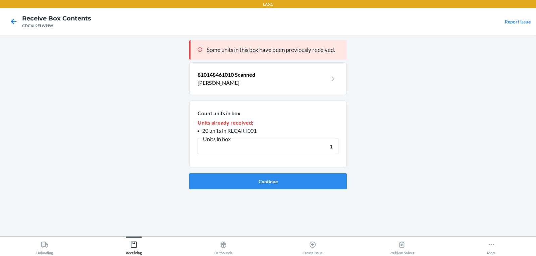
type input "10"
click button "Continue" at bounding box center [268, 181] width 158 height 16
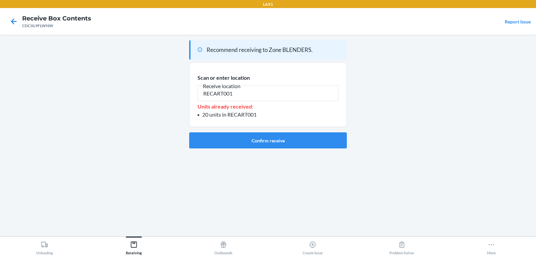
type input "RECART001"
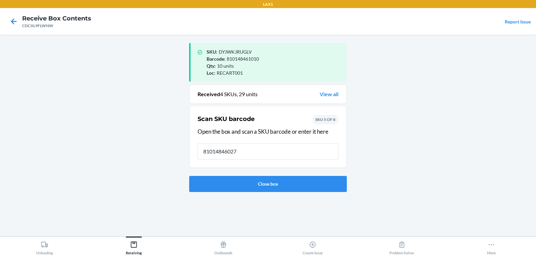
type input "810148460273"
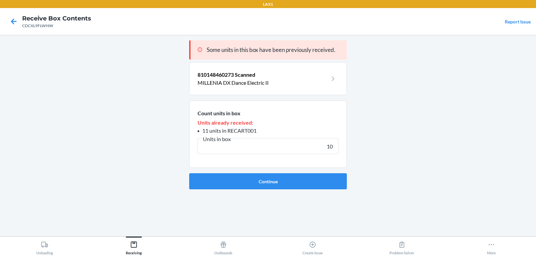
type input "10"
click at [189, 173] on button "Continue" at bounding box center [268, 181] width 158 height 16
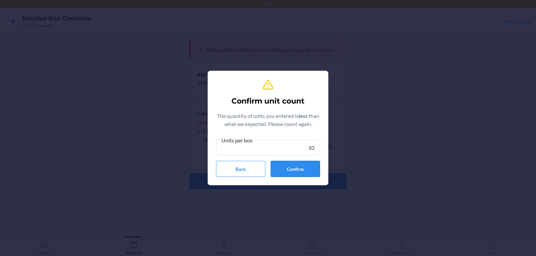
type input "10"
click at [302, 168] on button "Confirm" at bounding box center [295, 169] width 49 height 16
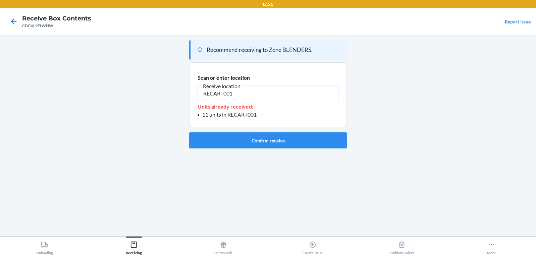
type input "RECART001"
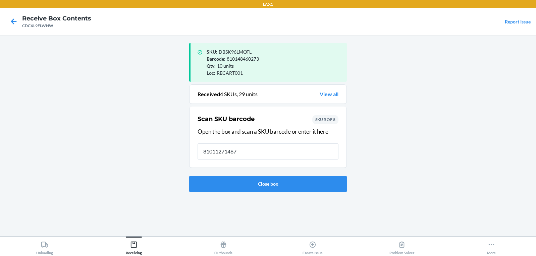
type input "810112714678"
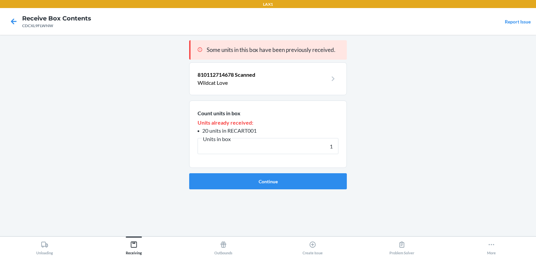
type input "10"
click button "Continue" at bounding box center [268, 181] width 158 height 16
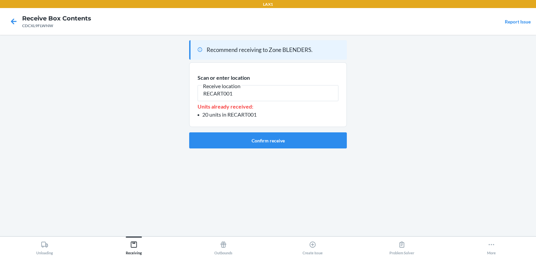
type input "RECART001"
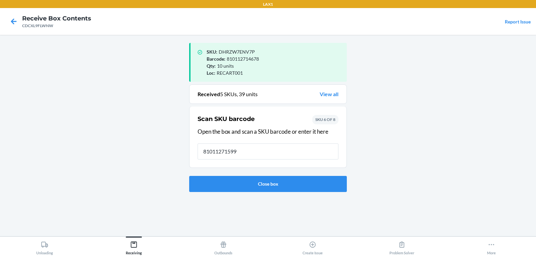
type input "810112715996"
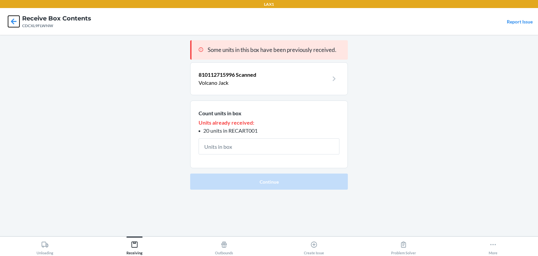
click at [13, 20] on icon at bounding box center [14, 21] width 6 height 6
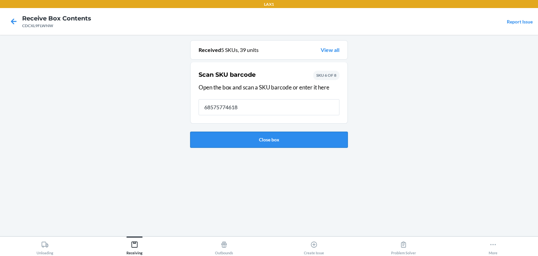
type input "685757746182"
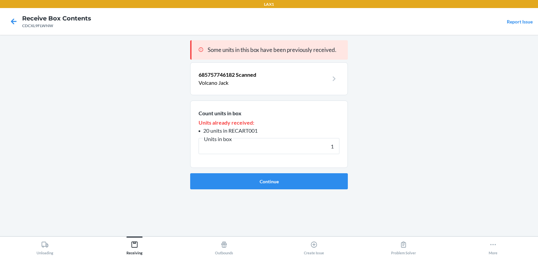
type input "10"
click button "Continue" at bounding box center [269, 181] width 158 height 16
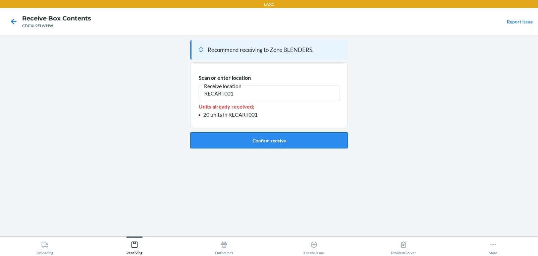
type input "RECART001"
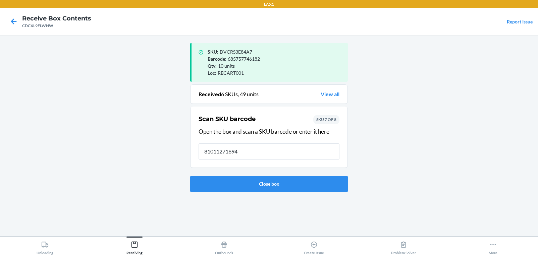
type input "810112716948"
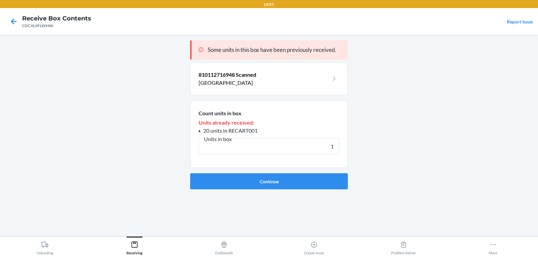
type input "10"
click button "Continue" at bounding box center [269, 181] width 158 height 16
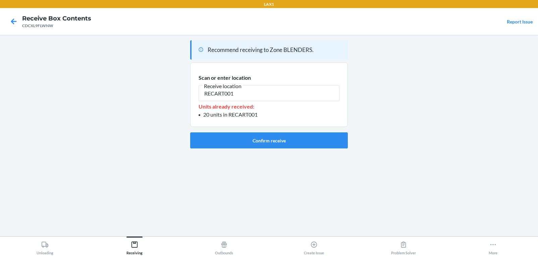
type input "RECART001"
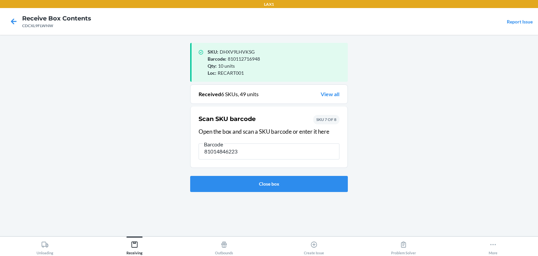
type input "810148462239"
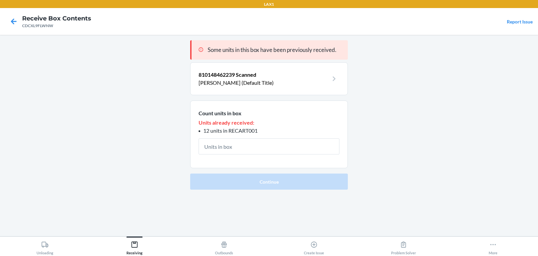
type input "6"
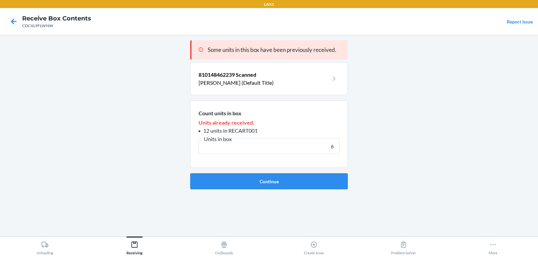
click button "Continue" at bounding box center [269, 181] width 158 height 16
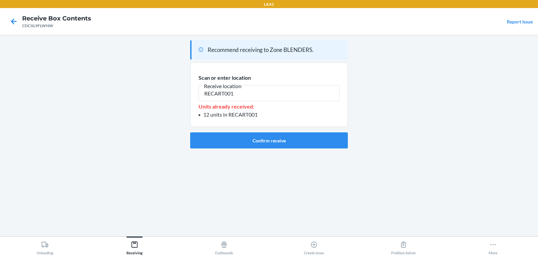
type input "RECART001"
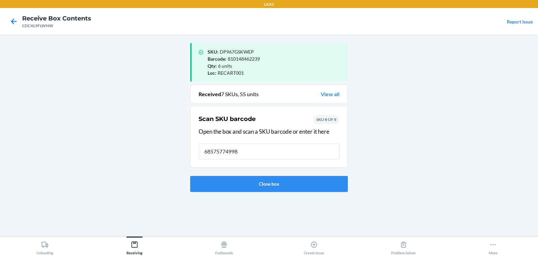
type input "685757749985"
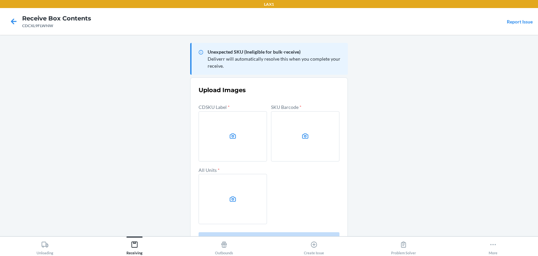
click at [452, 126] on main "Unexpected SKU (Ineligible for bulk-receive) Deliverr will automatically resolv…" at bounding box center [269, 136] width 538 height 202
click at [254, 144] on label at bounding box center [233, 136] width 68 height 50
click at [0, 0] on input "file" at bounding box center [0, 0] width 0 height 0
click at [316, 143] on label at bounding box center [305, 136] width 68 height 50
click at [0, 0] on input "file" at bounding box center [0, 0] width 0 height 0
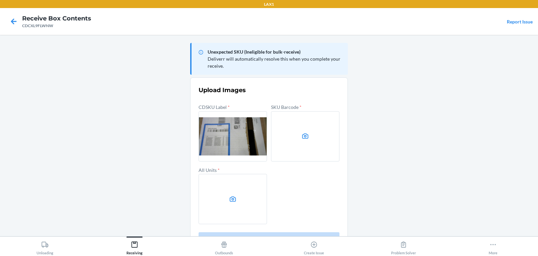
click at [253, 195] on label at bounding box center [233, 199] width 68 height 50
click at [0, 0] on input "file" at bounding box center [0, 0] width 0 height 0
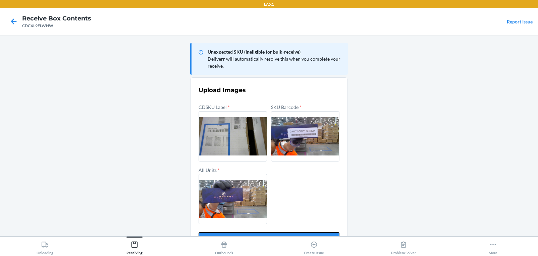
click at [290, 234] on button "Confirm" at bounding box center [269, 240] width 141 height 16
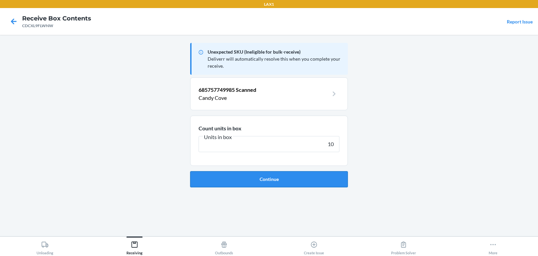
type input "10"
click at [310, 180] on button "Continue" at bounding box center [269, 179] width 158 height 16
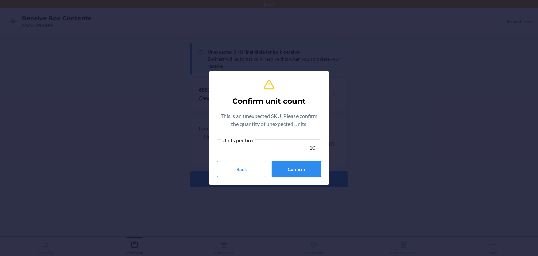
type input "10"
click at [302, 165] on button "Confirm" at bounding box center [296, 169] width 49 height 16
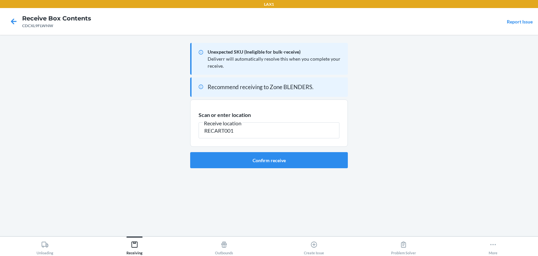
type input "RECART001"
